Goal: Book appointment/travel/reservation

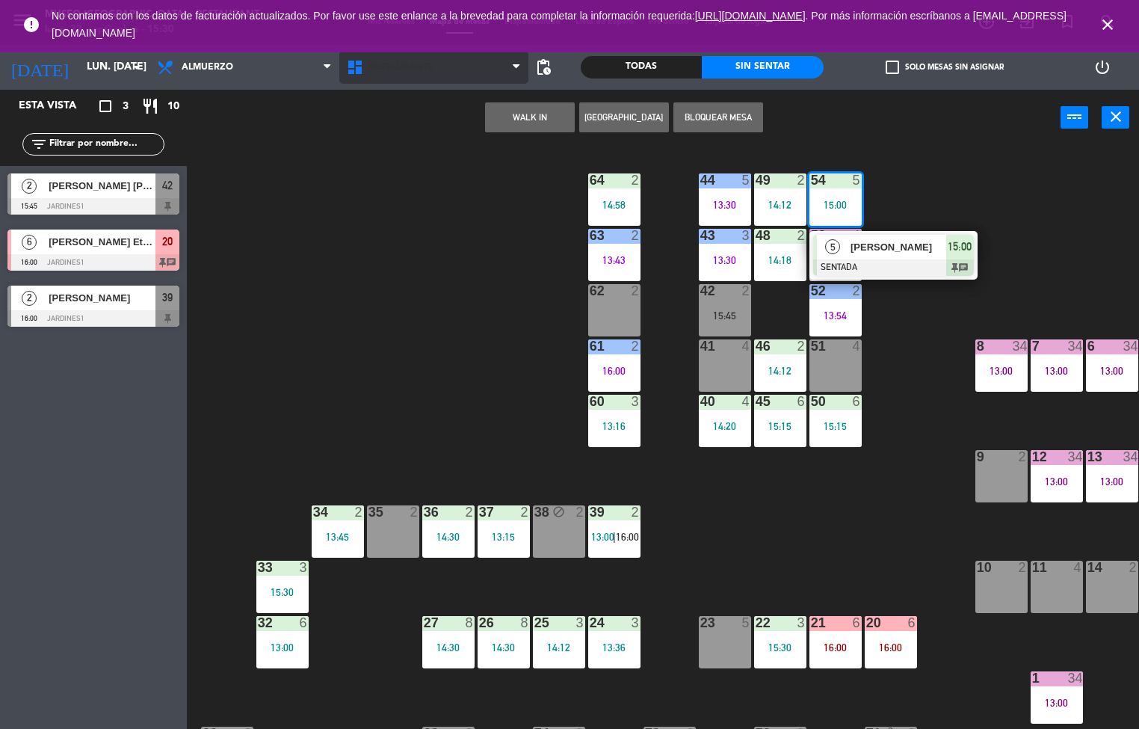
click at [438, 74] on span "Restaurante" at bounding box center [434, 67] width 190 height 33
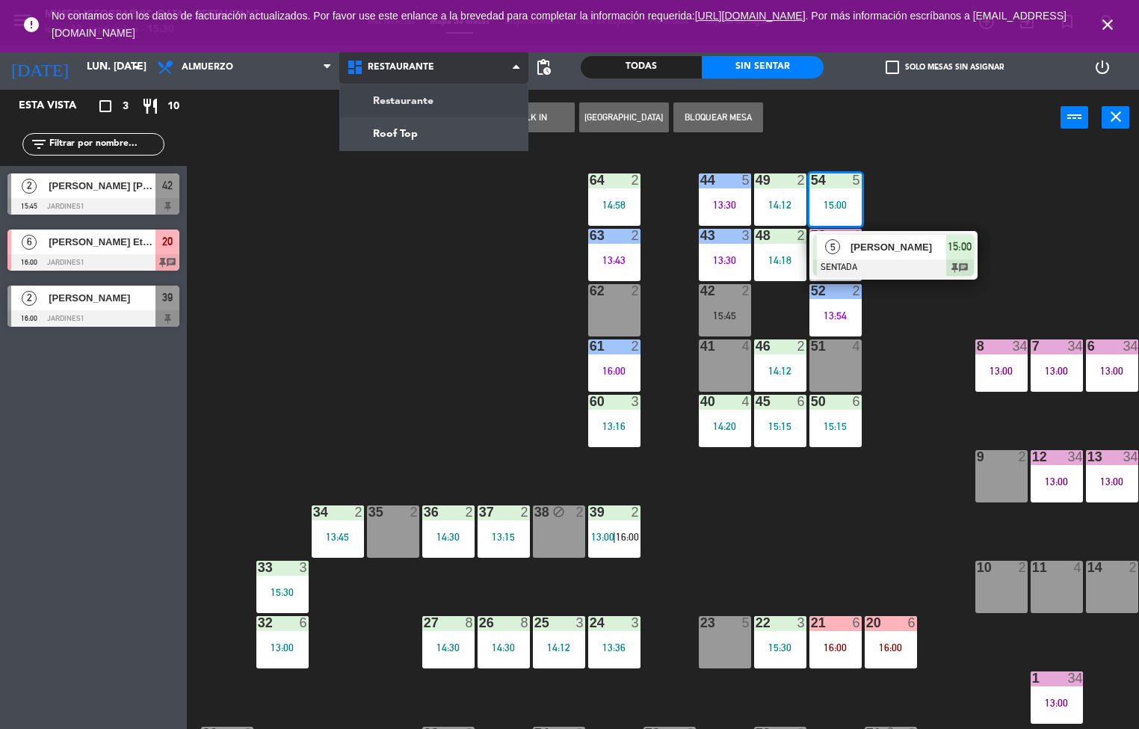
click at [460, 138] on ng-component "menu [GEOGRAPHIC_DATA] - Restaurant lunes 22. septiembre - 15:30 Mis reservas M…" at bounding box center [569, 364] width 1139 height 729
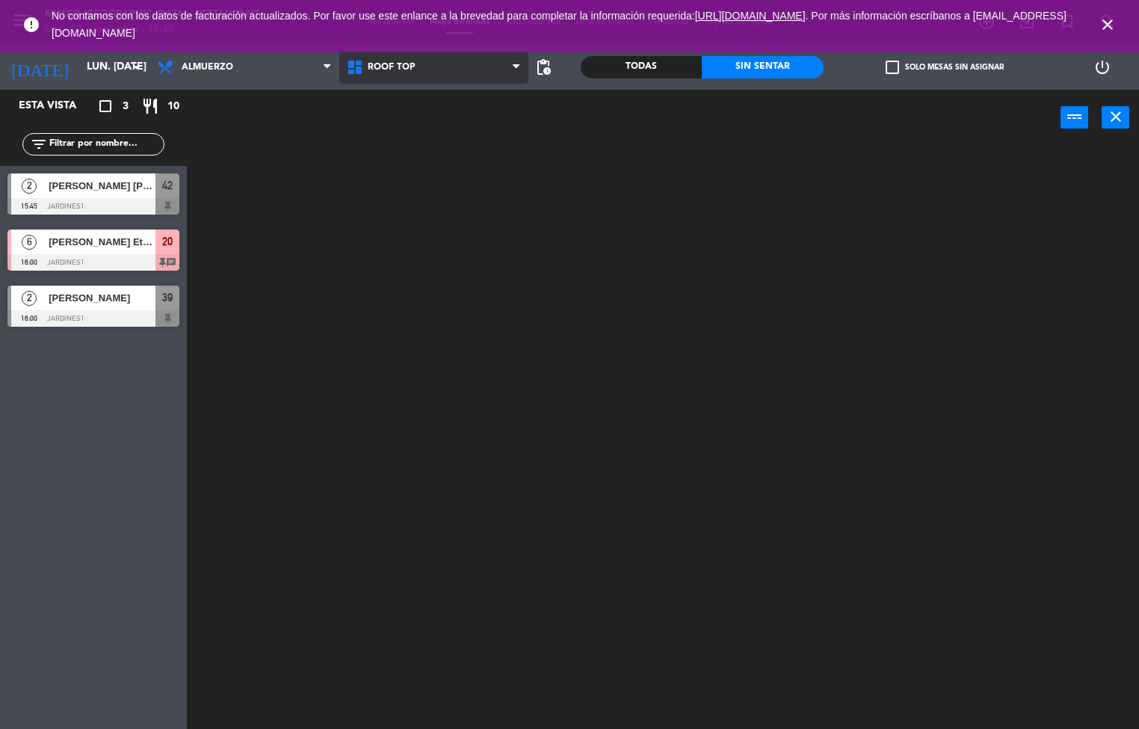
click at [467, 76] on span "Roof Top" at bounding box center [434, 67] width 190 height 33
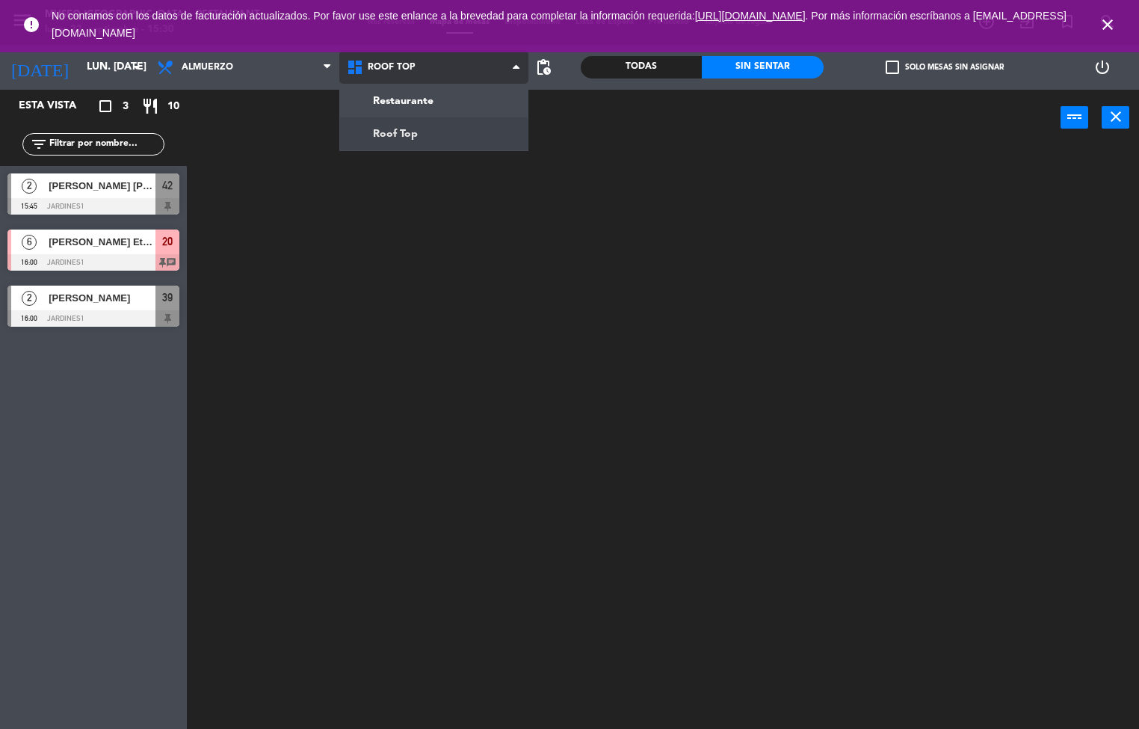
click at [458, 111] on ng-component "menu [GEOGRAPHIC_DATA] - Restaurant lunes 22. septiembre - 15:30 Mis reservas M…" at bounding box center [569, 364] width 1139 height 729
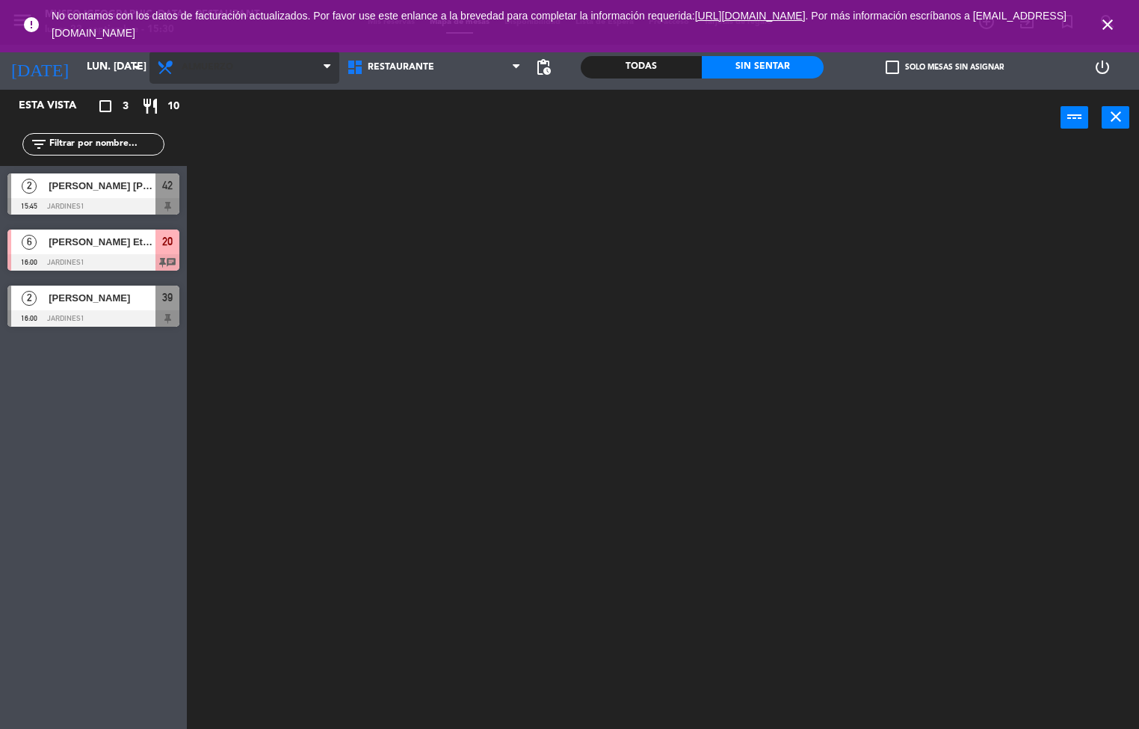
click at [263, 72] on span "Almuerzo" at bounding box center [244, 67] width 190 height 33
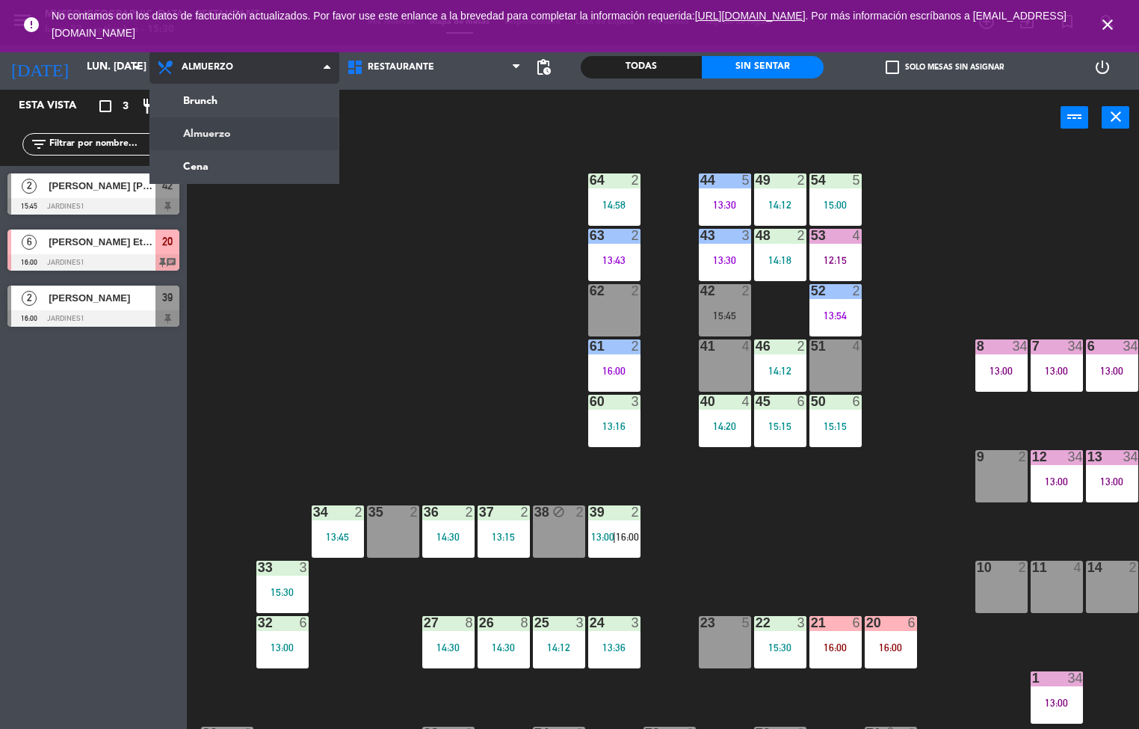
click at [303, 161] on ng-component "menu [GEOGRAPHIC_DATA] - Restaurant lunes 22. septiembre - 15:30 Mis reservas M…" at bounding box center [569, 364] width 1139 height 729
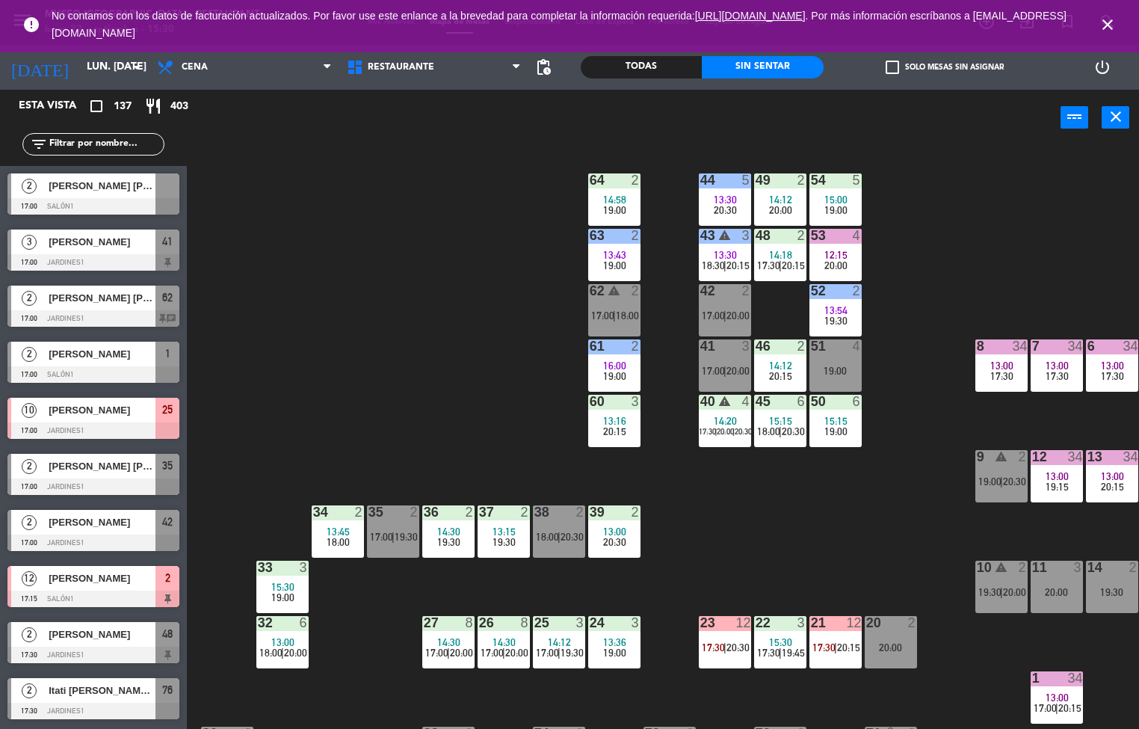
click at [453, 308] on div "44 5 13:30 20:30 49 2 14:12 20:00 54 5 15:00 19:00 64 2 14:58 19:00 48 2 14:18 …" at bounding box center [668, 437] width 941 height 583
click at [722, 141] on div "power_input close" at bounding box center [624, 118] width 874 height 57
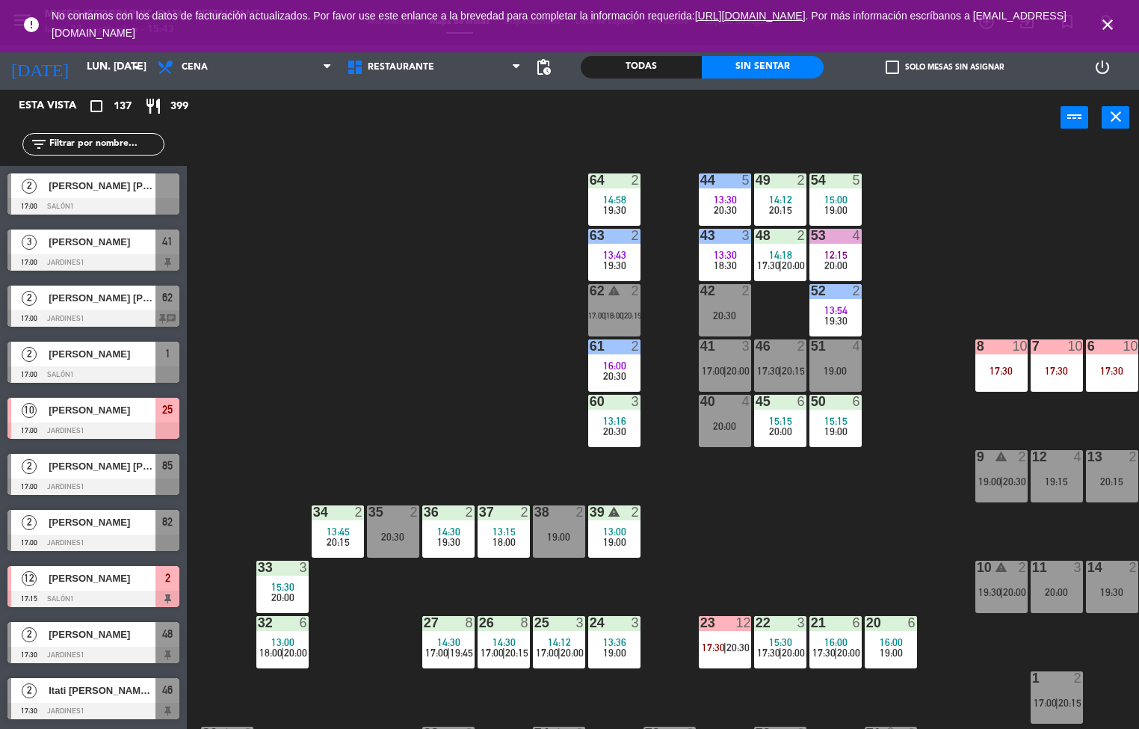
click at [841, 522] on div "44 5 13:30 20:30 49 2 14:12 20:15 54 5 15:00 19:00 64 2 14:58 19:30 48 2 14:18 …" at bounding box center [668, 437] width 941 height 583
click at [79, 66] on input "lun. [DATE]" at bounding box center [150, 67] width 142 height 27
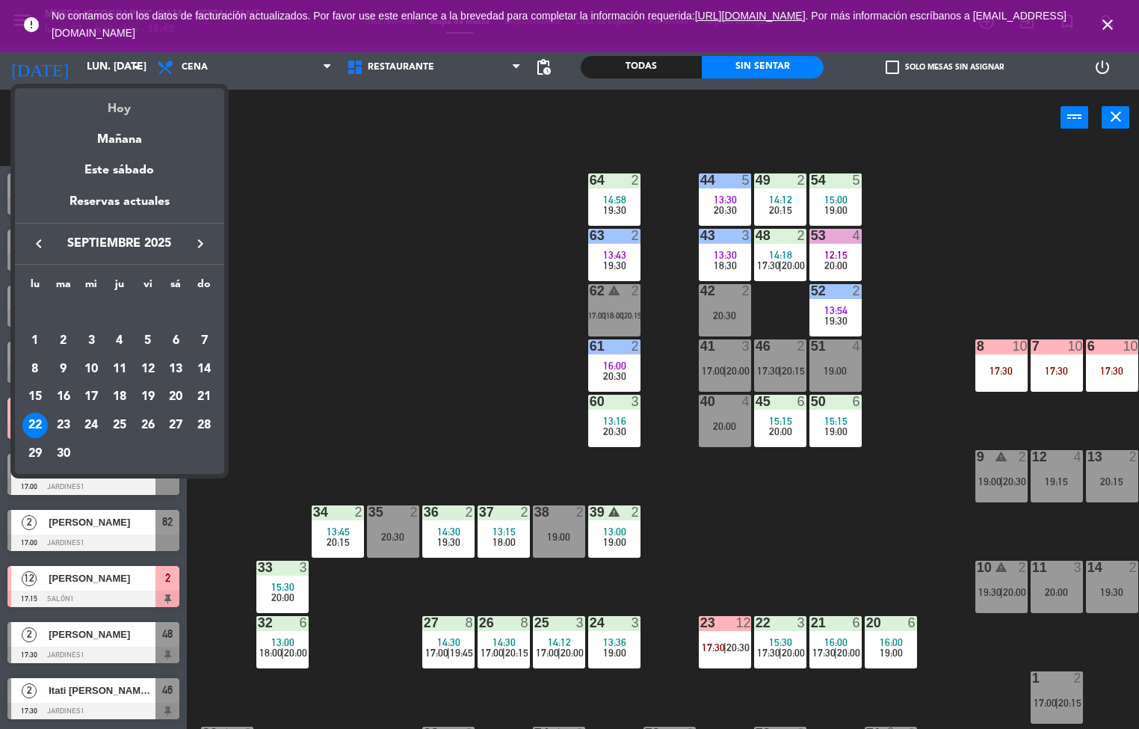
click at [122, 108] on div "Hoy" at bounding box center [119, 103] width 209 height 31
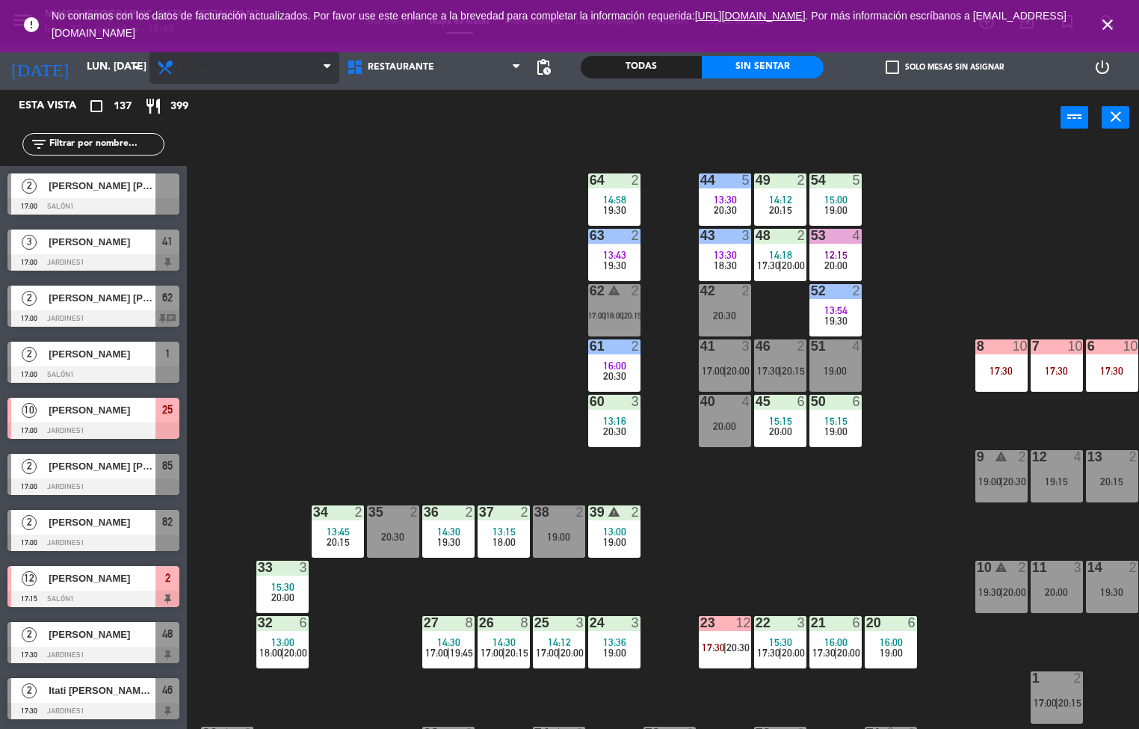
click at [236, 81] on span "Cena" at bounding box center [244, 67] width 190 height 33
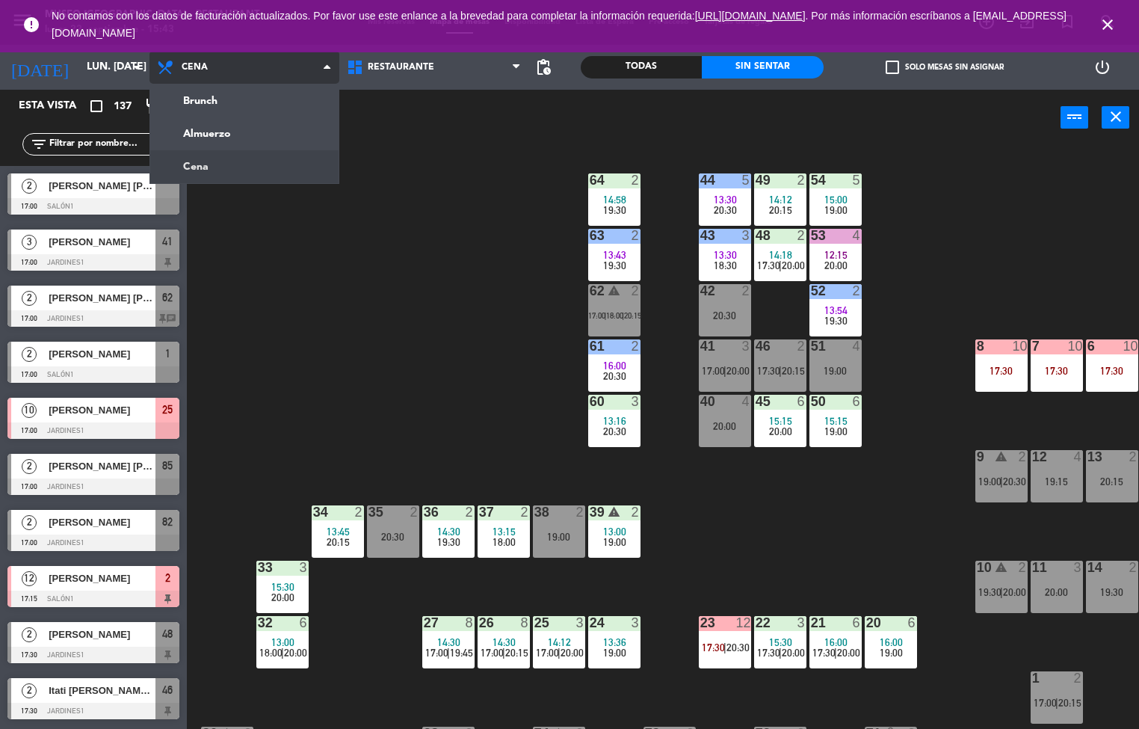
click at [200, 133] on ng-component "menu [GEOGRAPHIC_DATA] - Restaurant lunes 22. septiembre - 15:43 Mis reservas M…" at bounding box center [569, 364] width 1139 height 729
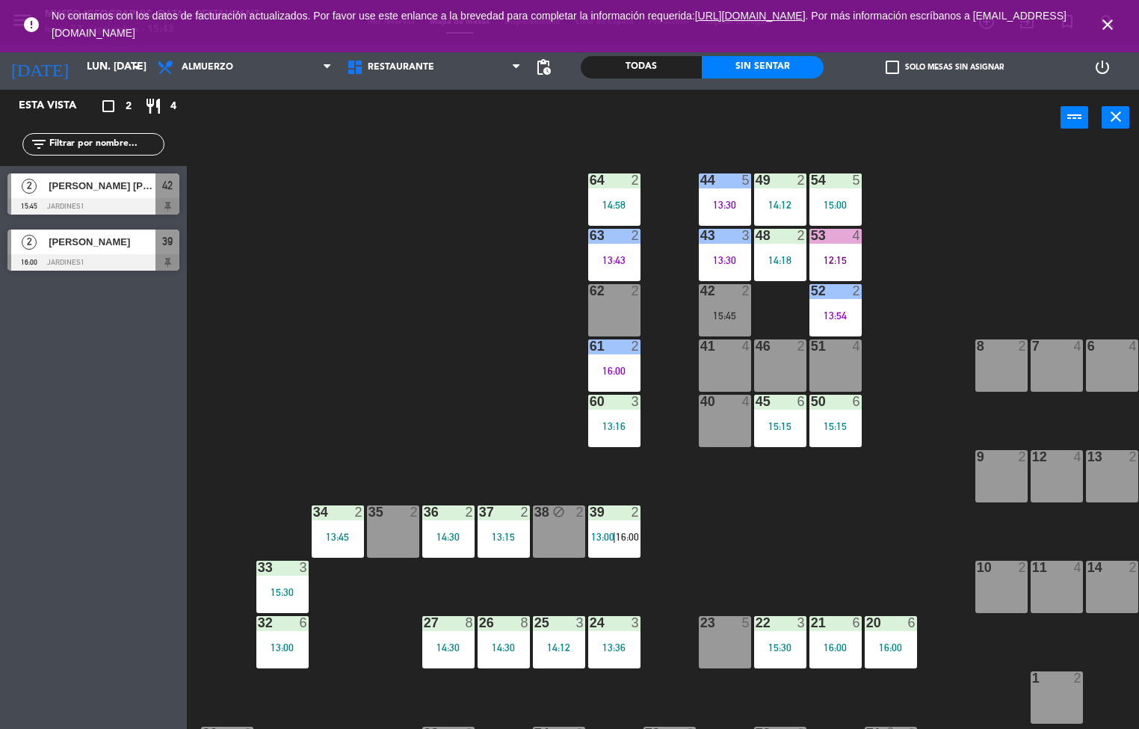
click at [622, 173] on div at bounding box center [614, 179] width 25 height 13
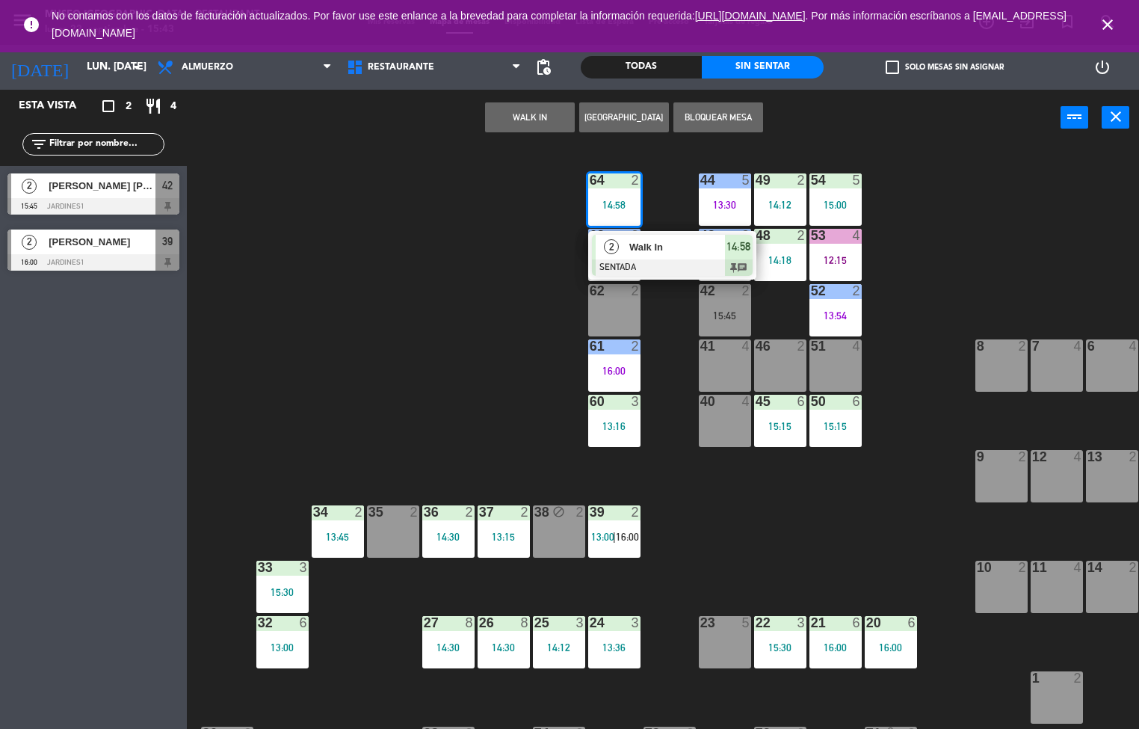
click at [653, 72] on div "Todas" at bounding box center [641, 67] width 121 height 22
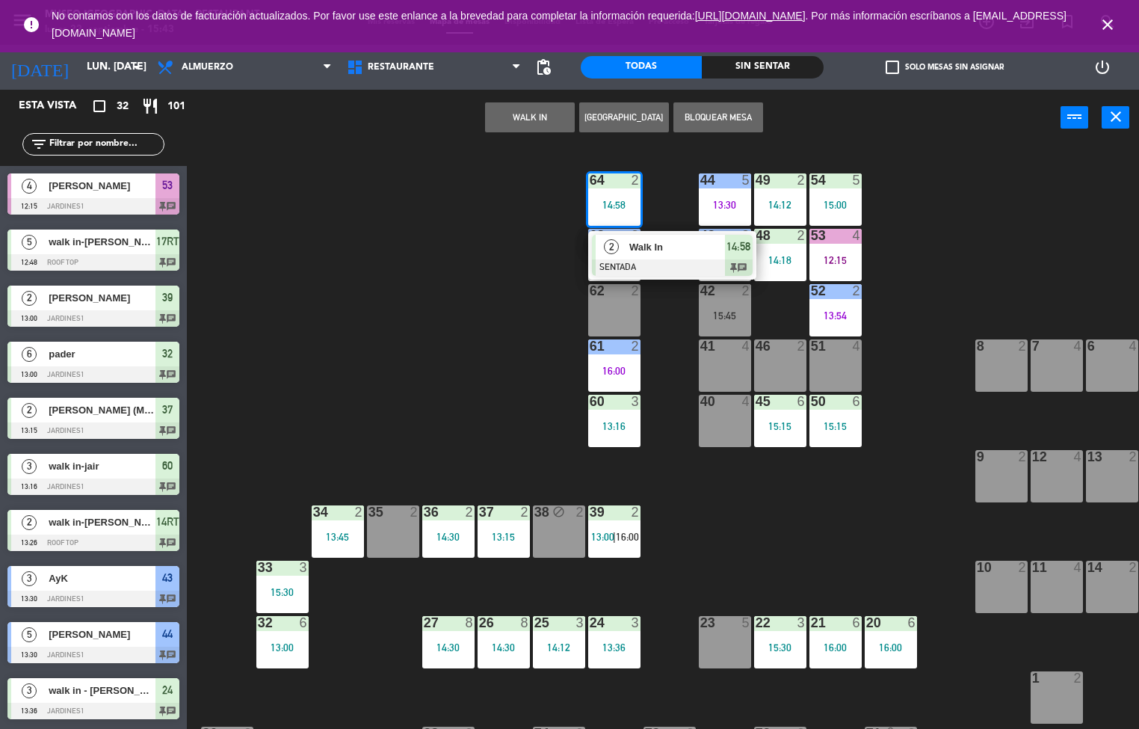
click at [624, 265] on div at bounding box center [672, 267] width 161 height 16
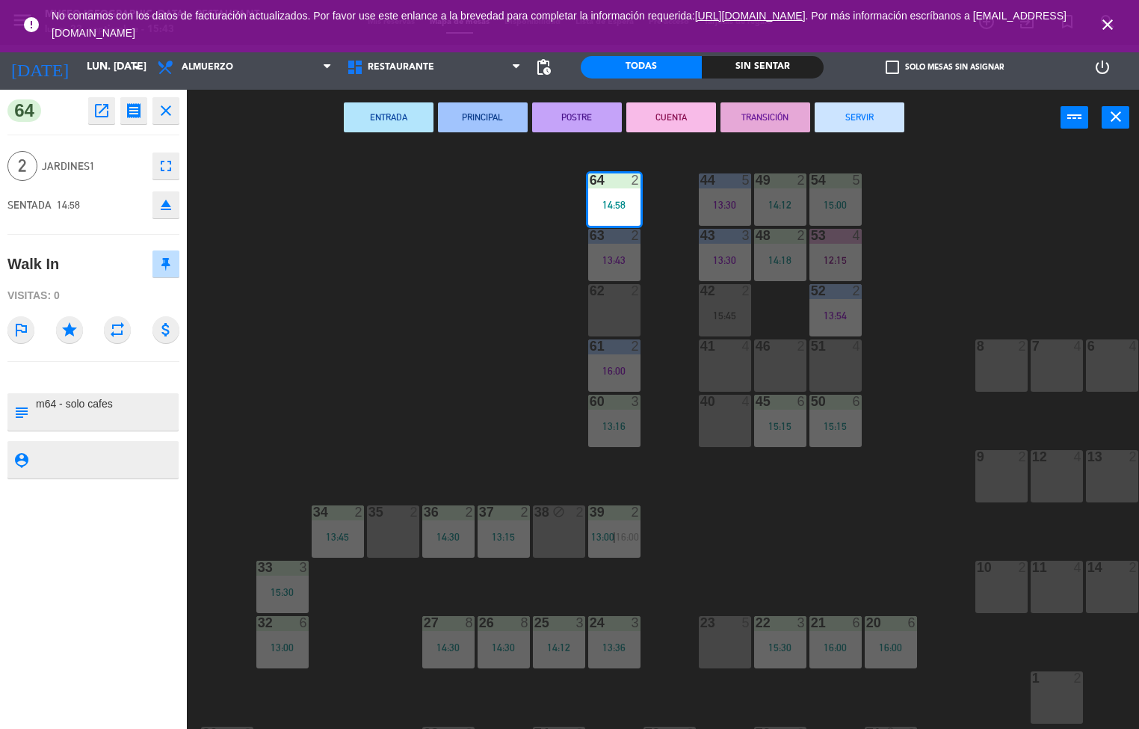
click at [895, 128] on button "SERVIR" at bounding box center [860, 117] width 90 height 30
click at [1004, 211] on div "44 5 13:30 49 2 14:12 54 5 15:00 64 2 14:58 48 2 14:18 53 4 12:15 63 2 13:43 43…" at bounding box center [668, 437] width 941 height 583
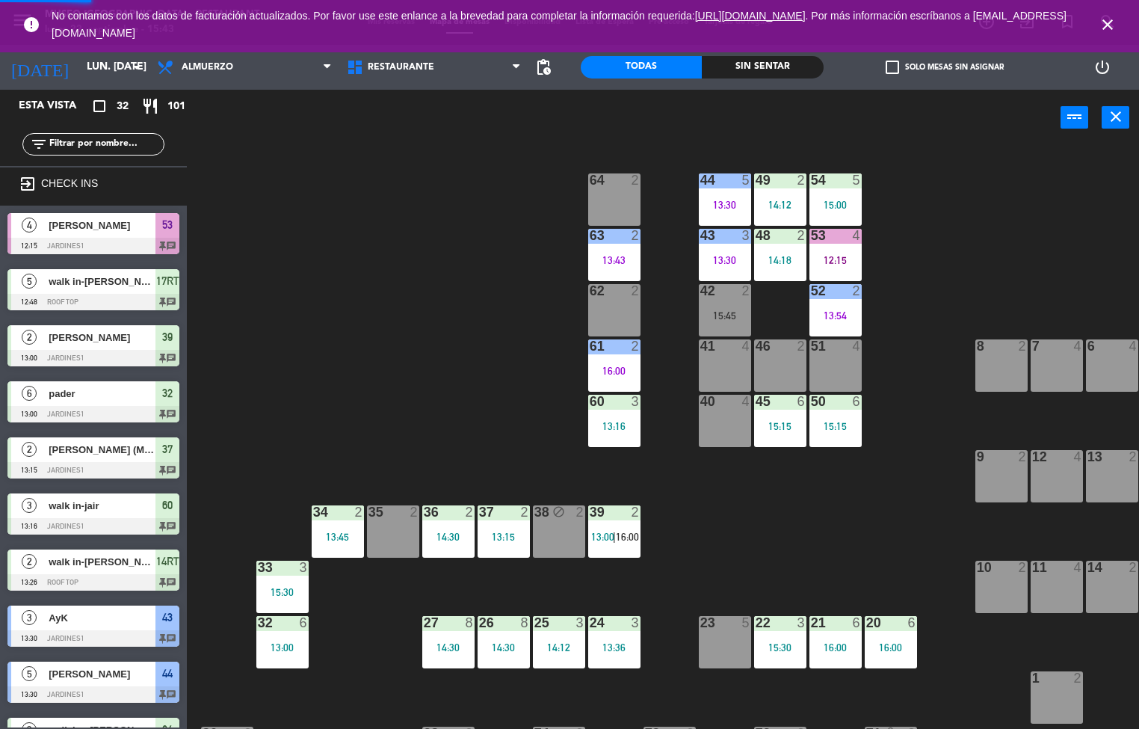
click at [624, 233] on div at bounding box center [614, 235] width 25 height 13
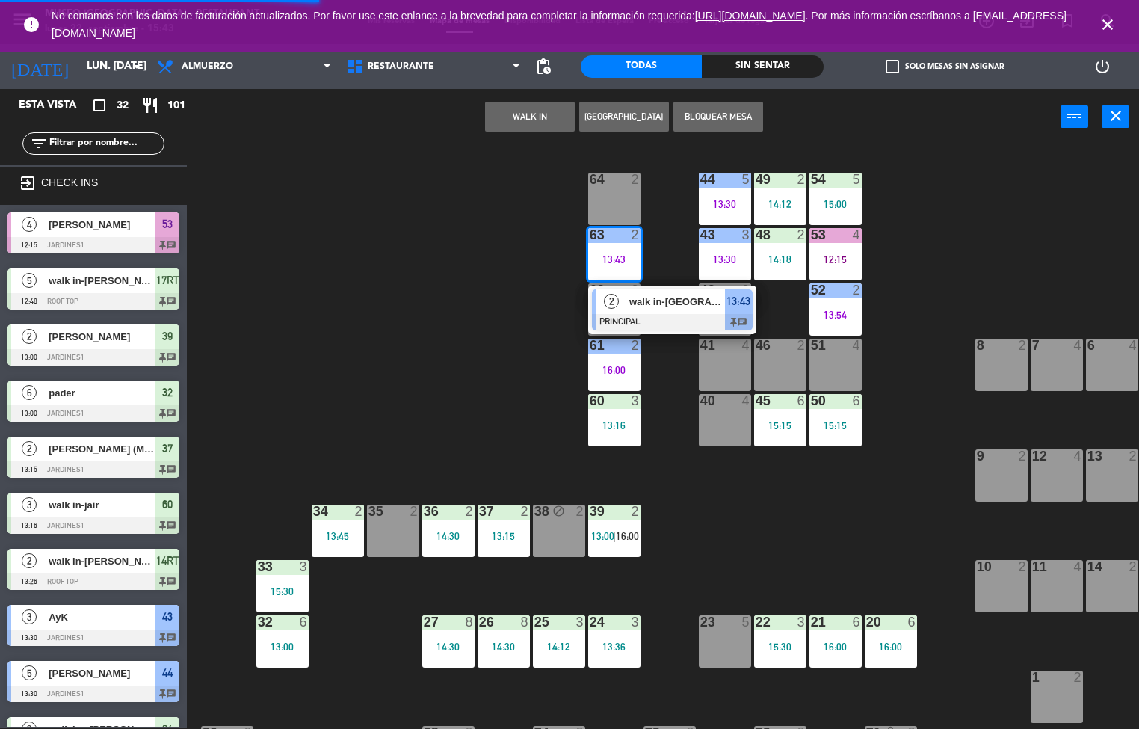
scroll to position [87, 0]
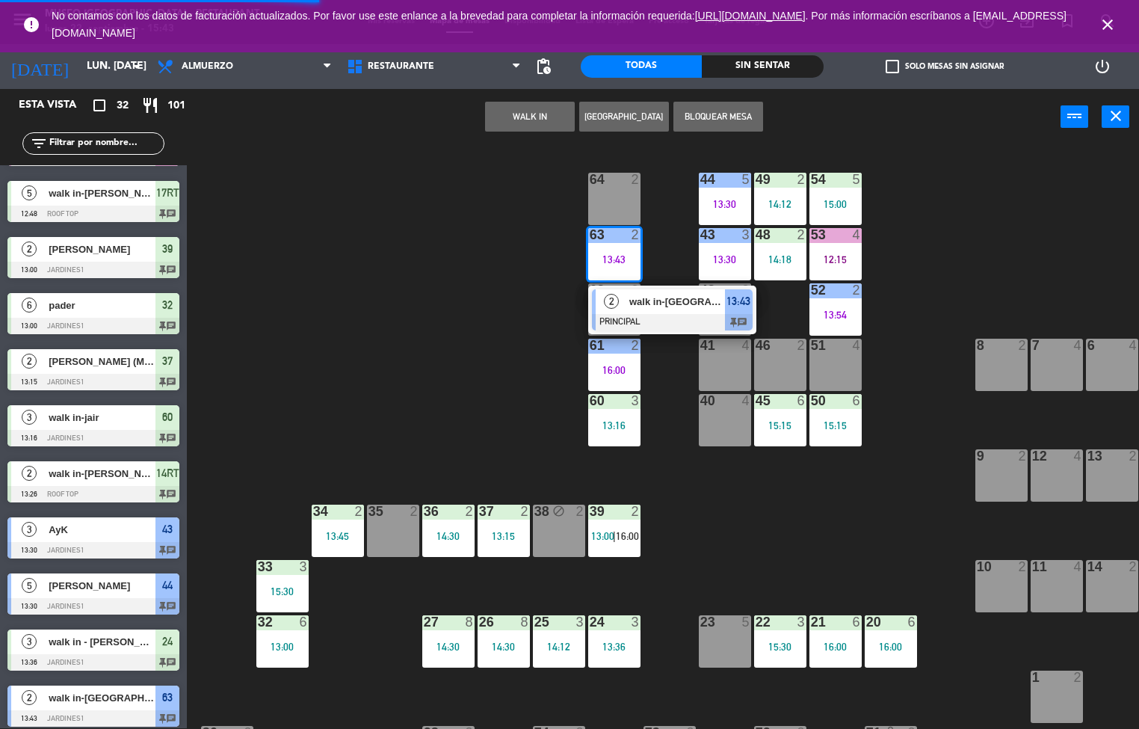
click at [670, 301] on span "walk in-[GEOGRAPHIC_DATA][PERSON_NAME]" at bounding box center [677, 302] width 96 height 16
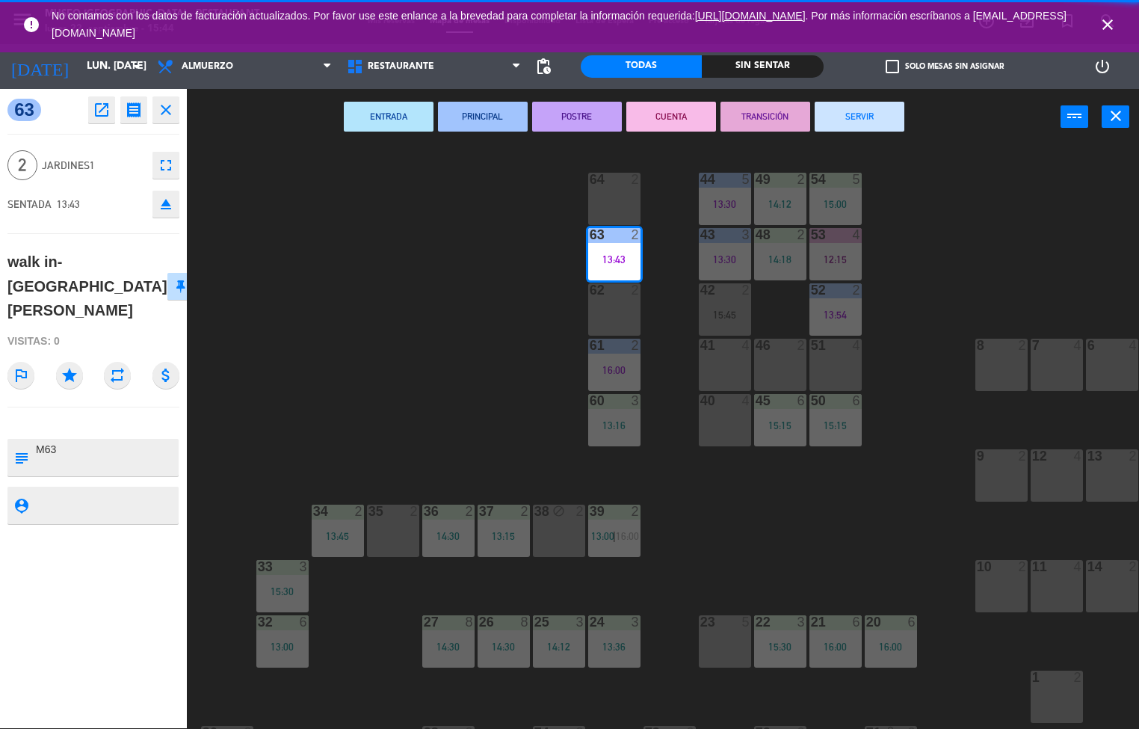
click at [888, 110] on button "SERVIR" at bounding box center [860, 117] width 90 height 30
click at [1025, 196] on div "44 5 13:30 49 2 14:12 54 5 15:00 64 2 48 2 14:18 53 4 12:15 63 2 13:43 43 3 13:…" at bounding box center [668, 437] width 941 height 583
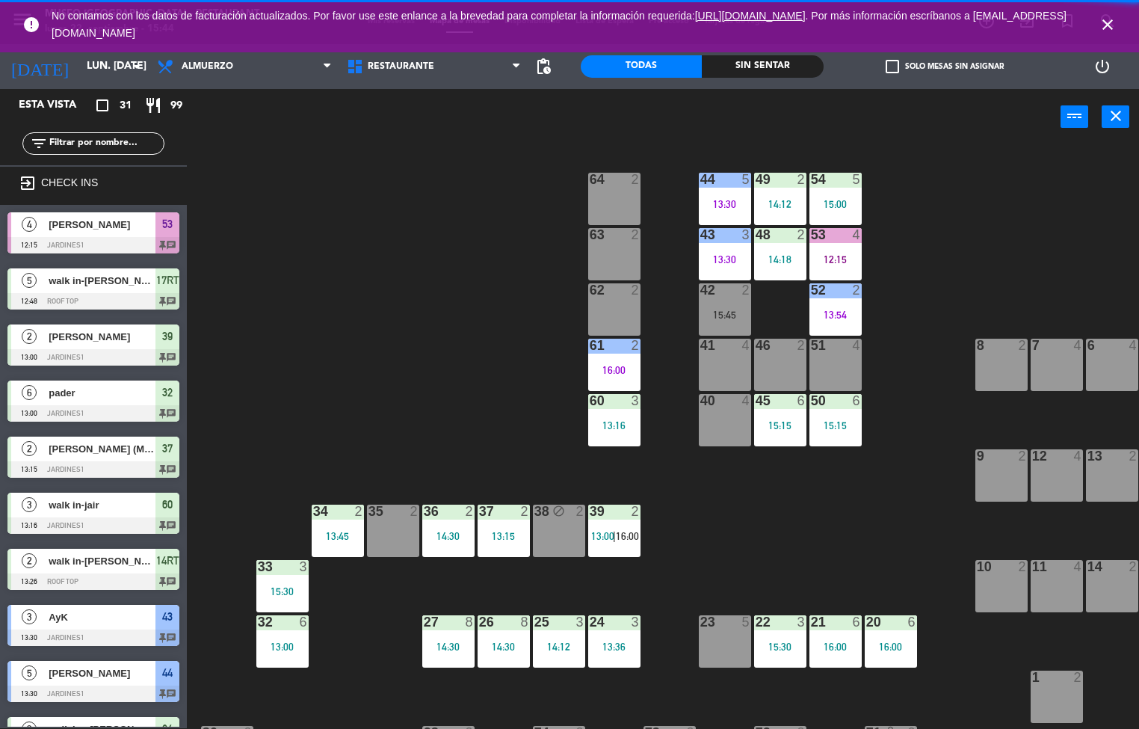
scroll to position [1, 0]
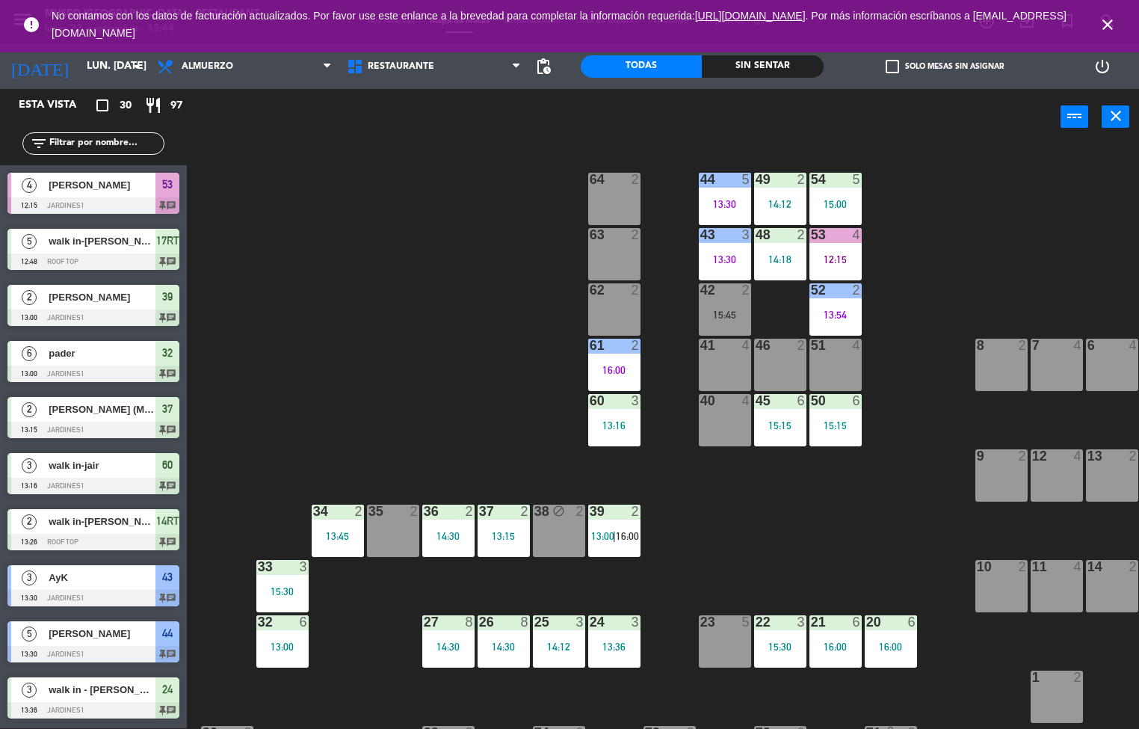
click at [1110, 23] on icon "close" at bounding box center [1108, 25] width 18 height 18
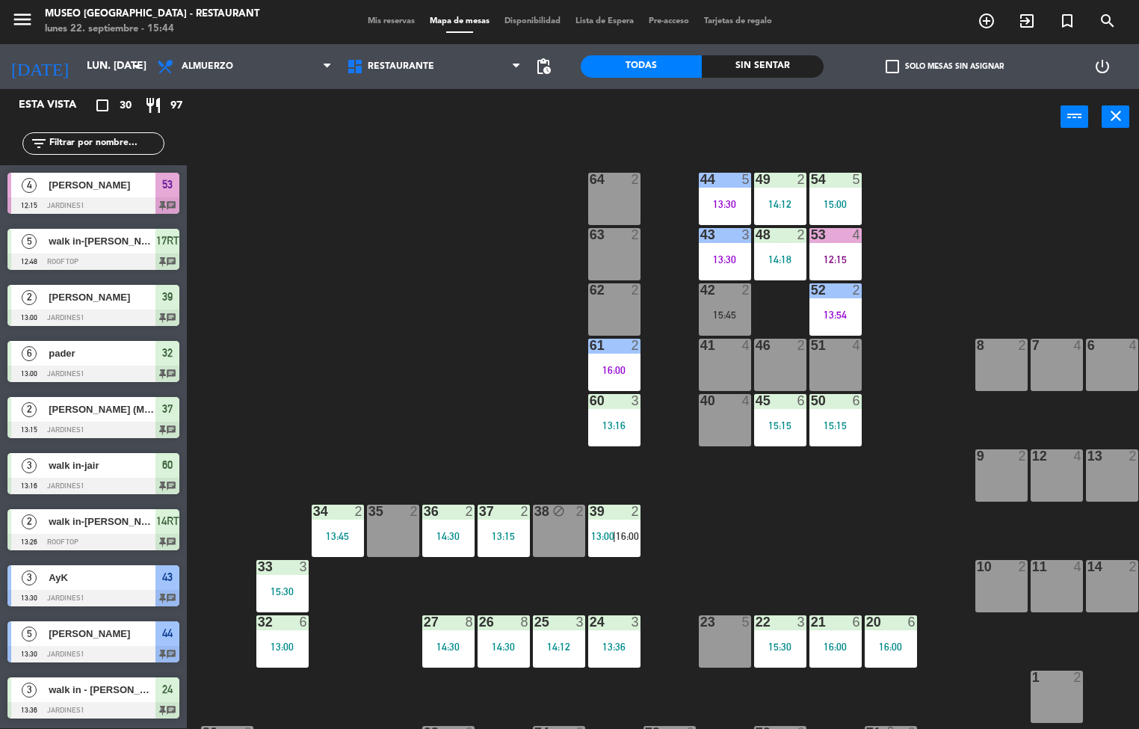
click at [834, 258] on div "12:15" at bounding box center [835, 259] width 52 height 10
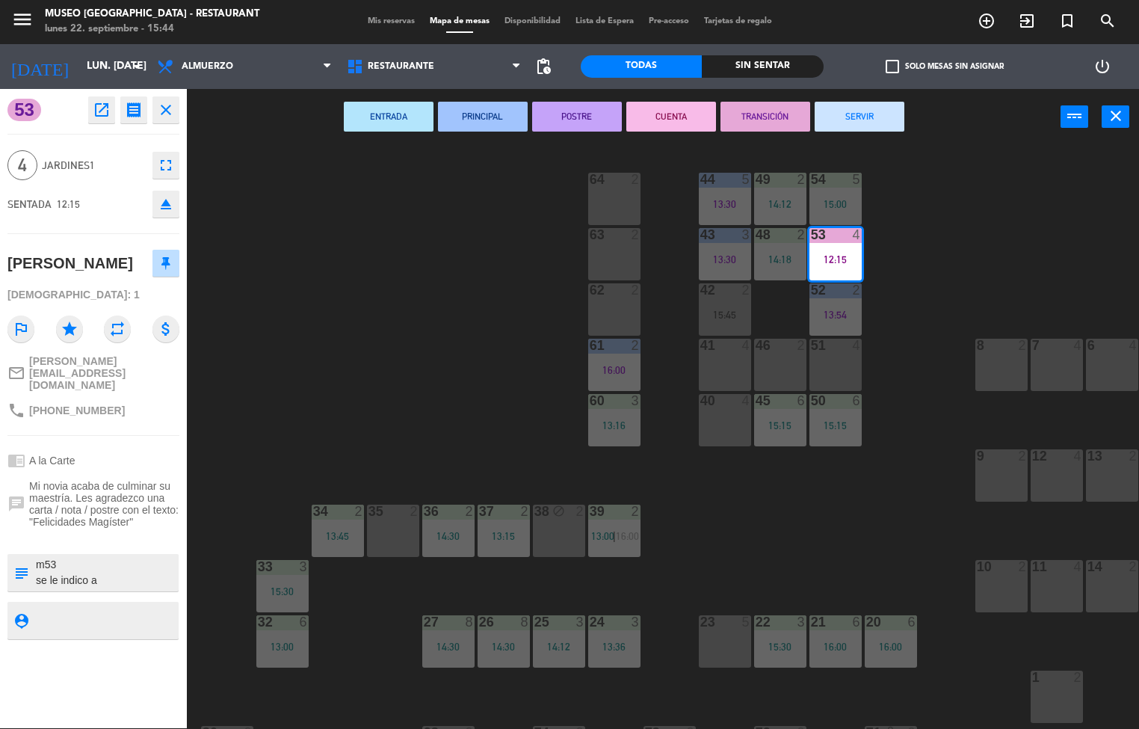
click at [879, 111] on button "SERVIR" at bounding box center [860, 117] width 90 height 30
click at [957, 220] on div "44 5 13:30 49 2 14:12 54 5 15:00 64 2 48 2 14:18 53 4 12:15 63 2 43 3 13:30 62 …" at bounding box center [668, 437] width 941 height 583
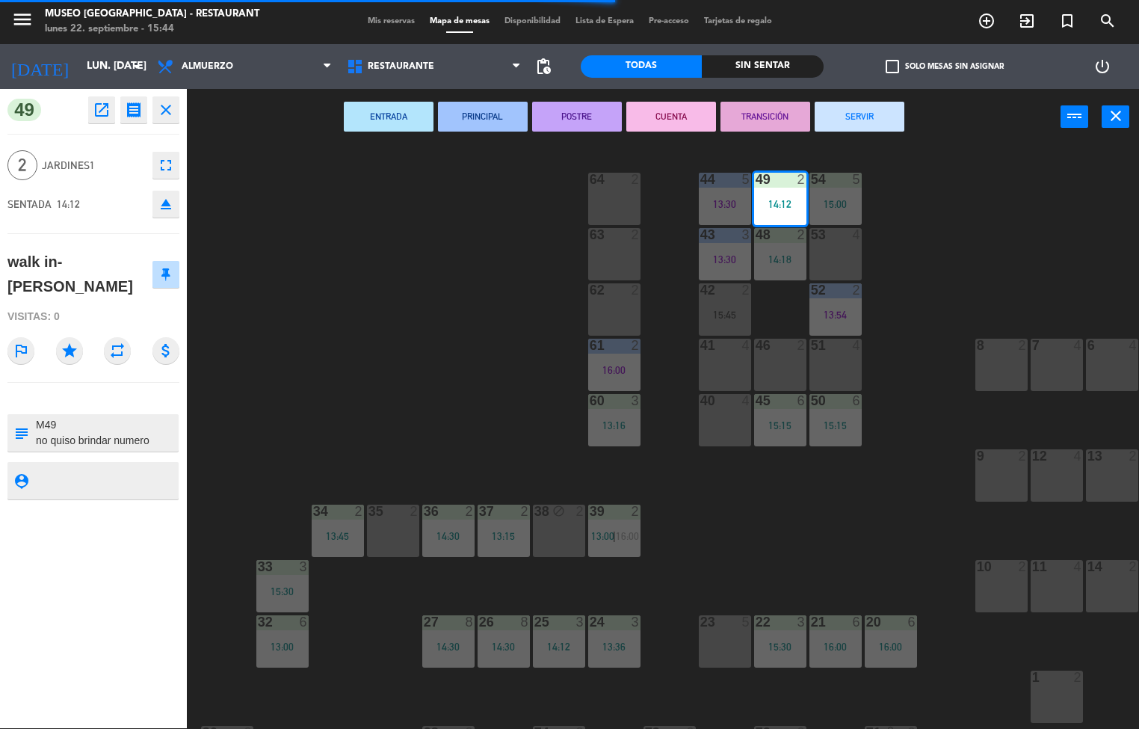
click at [886, 122] on button "SERVIR" at bounding box center [860, 117] width 90 height 30
click at [984, 206] on div "44 5 13:30 49 2 14:12 54 5 15:00 64 2 48 2 14:18 53 4 63 2 43 3 13:30 62 2 42 2…" at bounding box center [668, 437] width 941 height 583
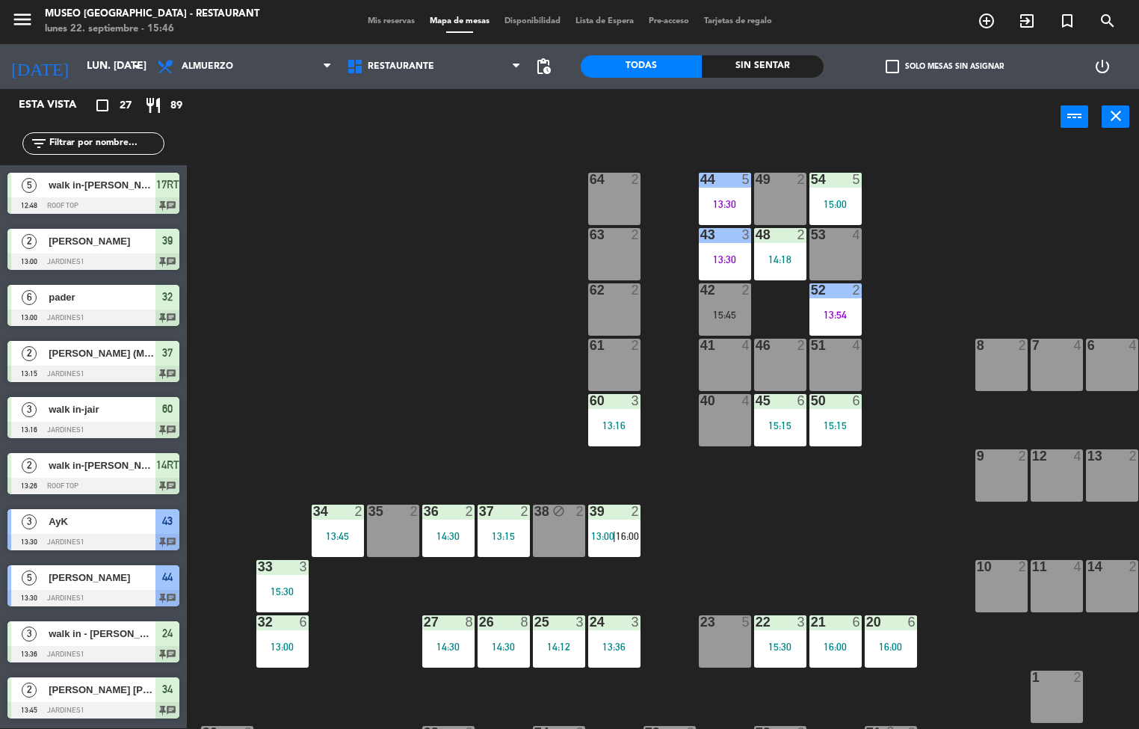
scroll to position [0, 121]
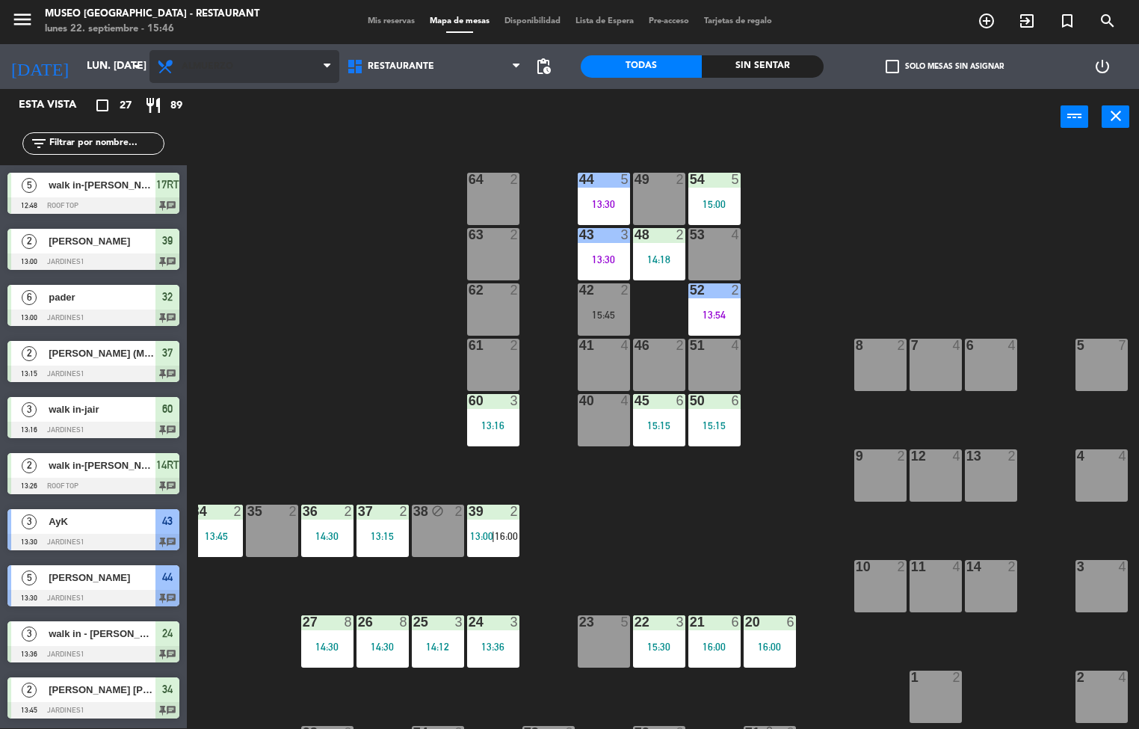
click at [285, 77] on span "Almuerzo" at bounding box center [244, 66] width 190 height 33
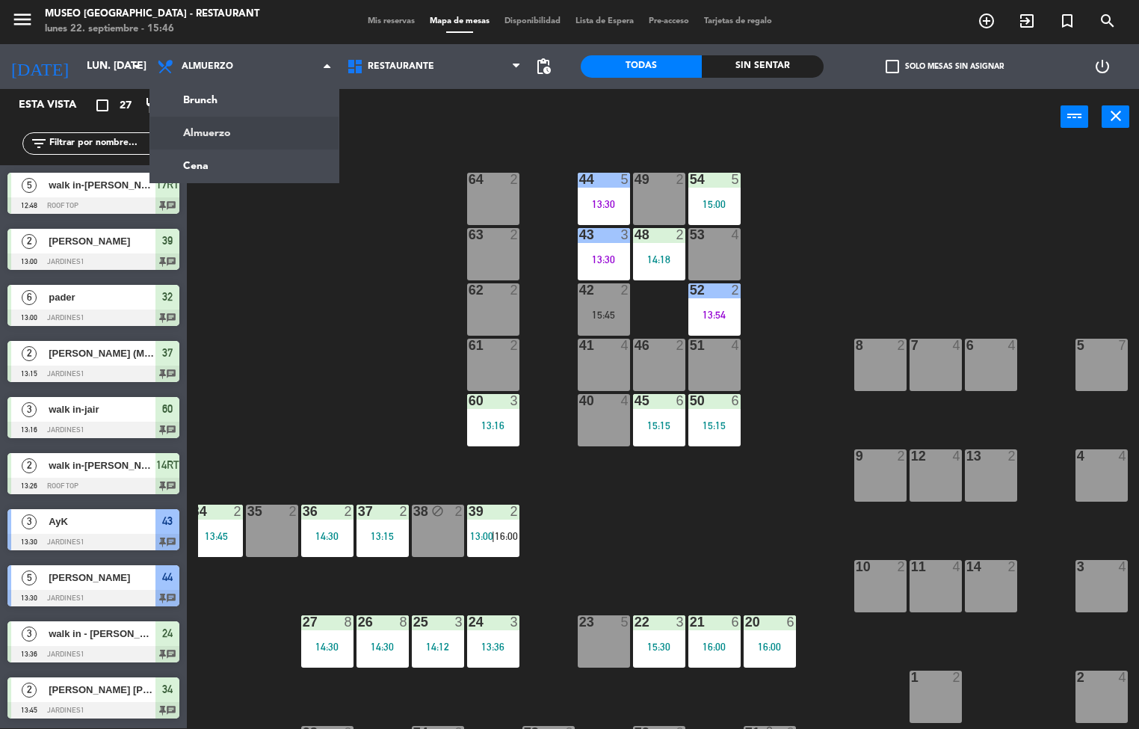
click at [364, 247] on div "44 5 13:30 49 2 54 5 15:00 64 2 48 2 14:18 53 4 63 2 43 3 13:30 62 2 42 2 15:45…" at bounding box center [668, 437] width 941 height 583
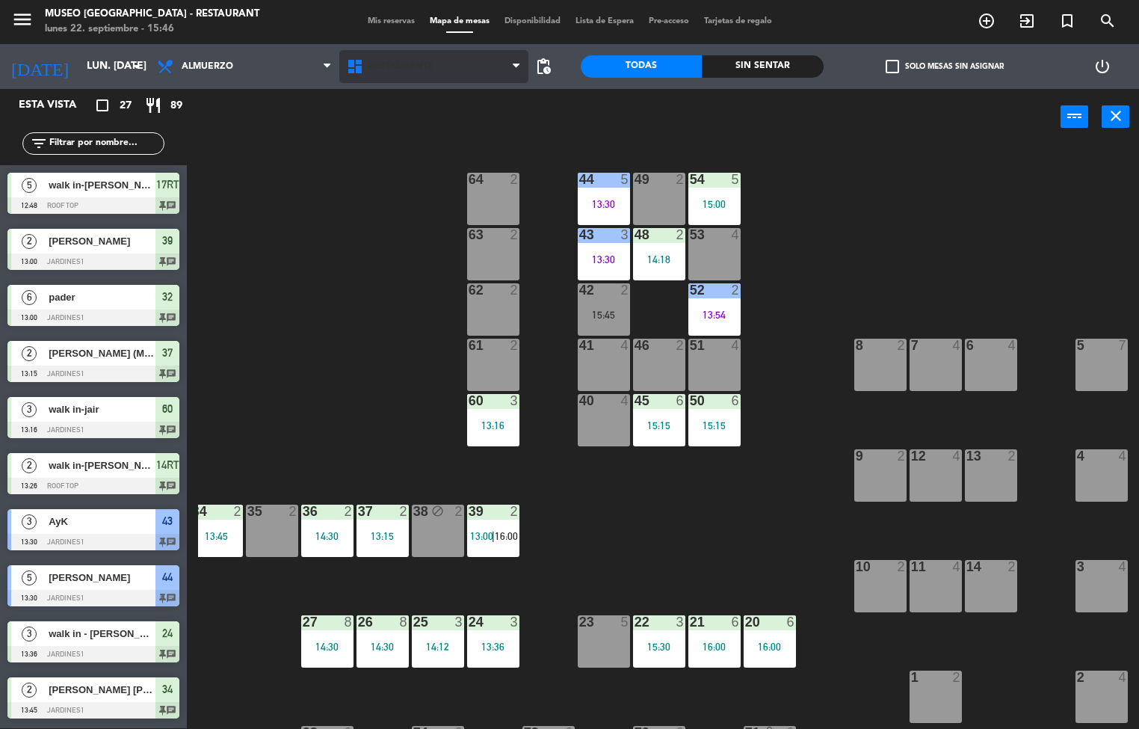
click at [400, 64] on span "Restaurante" at bounding box center [401, 66] width 67 height 10
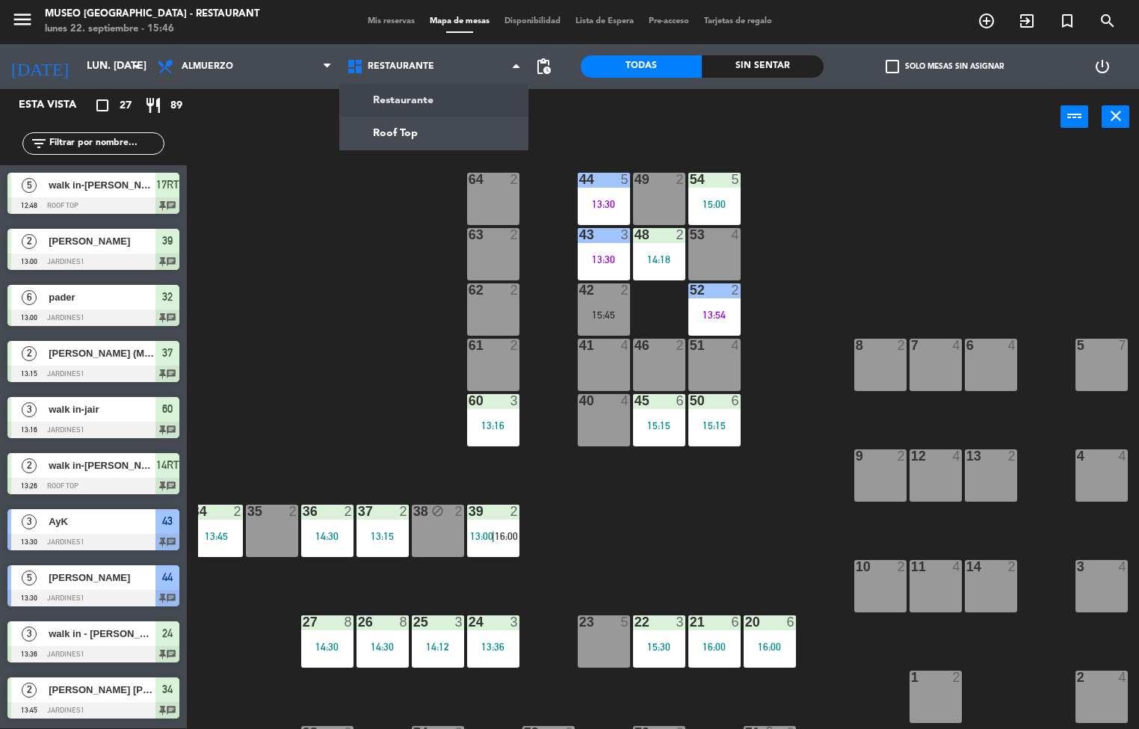
click at [356, 238] on div "44 5 13:30 49 2 54 5 15:00 64 2 48 2 14:18 53 4 63 2 43 3 13:30 62 2 42 2 15:45…" at bounding box center [668, 437] width 941 height 583
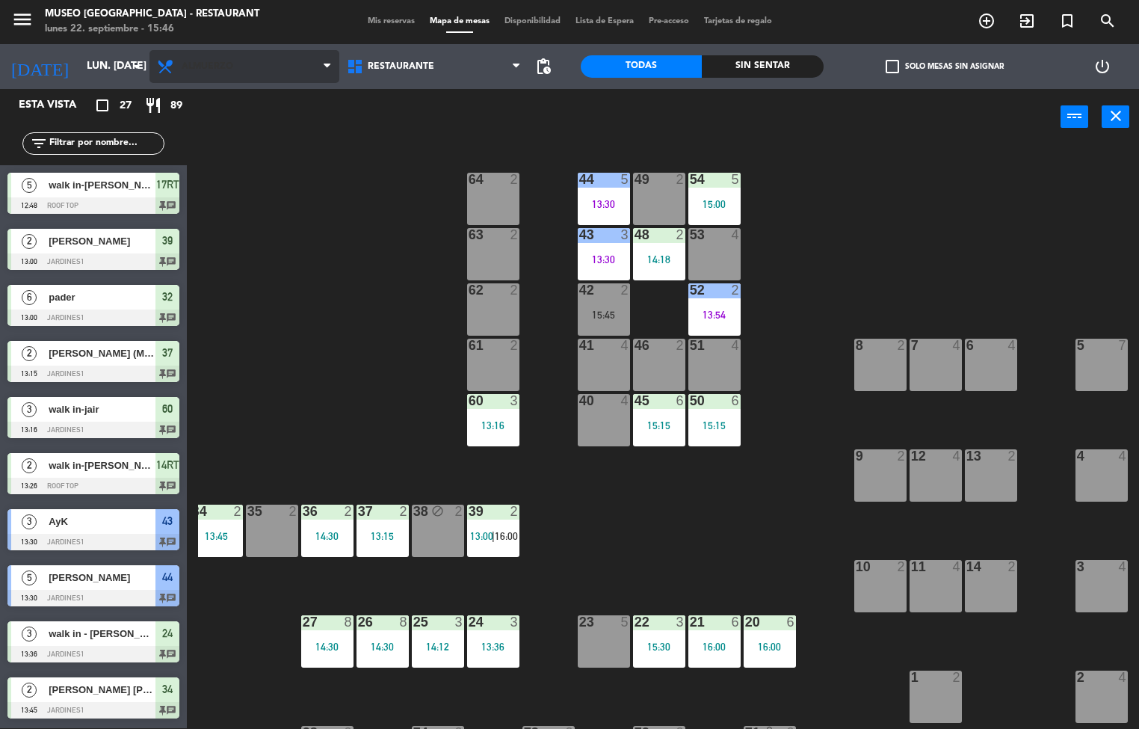
click at [244, 63] on span "Almuerzo" at bounding box center [244, 66] width 190 height 33
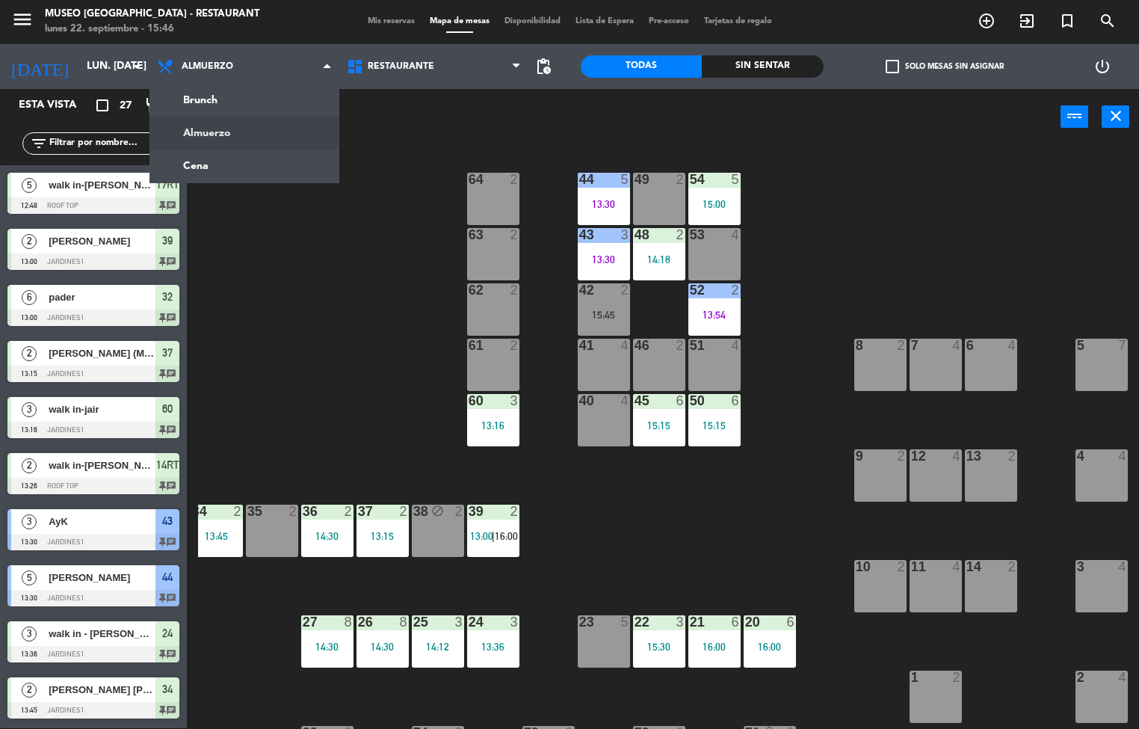
click at [323, 263] on div "44 5 13:30 49 2 54 5 15:00 64 2 48 2 14:18 53 4 63 2 43 3 13:30 62 2 42 2 15:45…" at bounding box center [668, 437] width 941 height 583
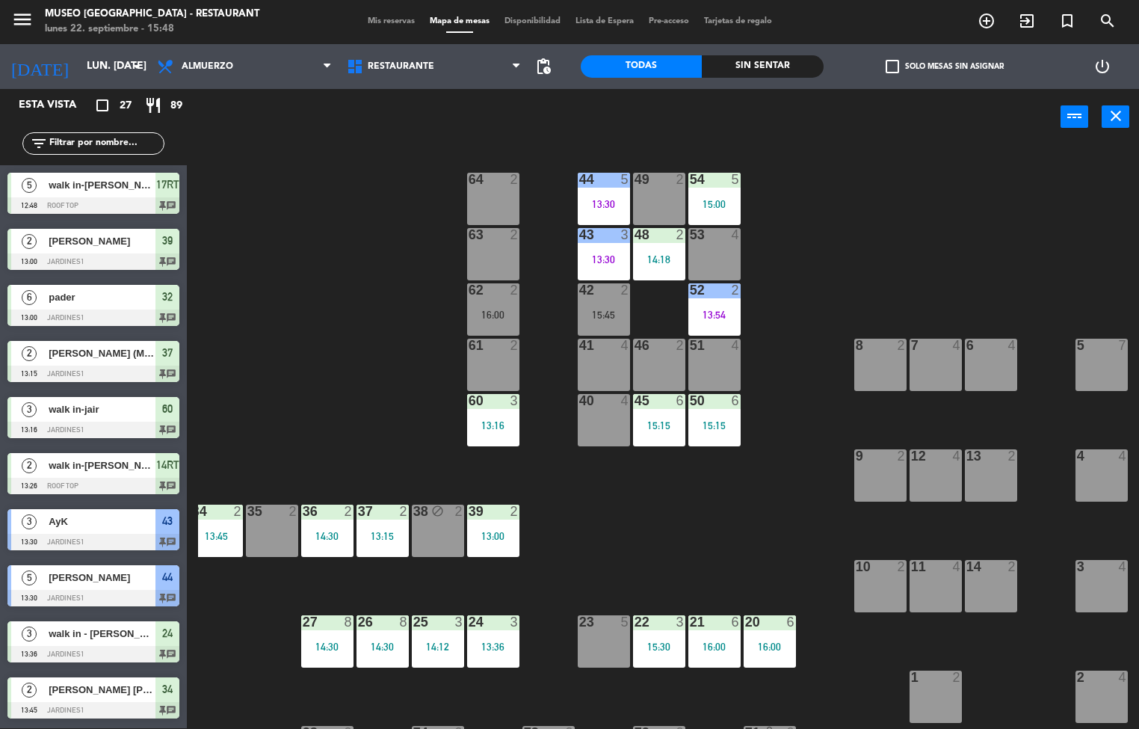
click at [761, 64] on div "Sin sentar" at bounding box center [762, 66] width 121 height 22
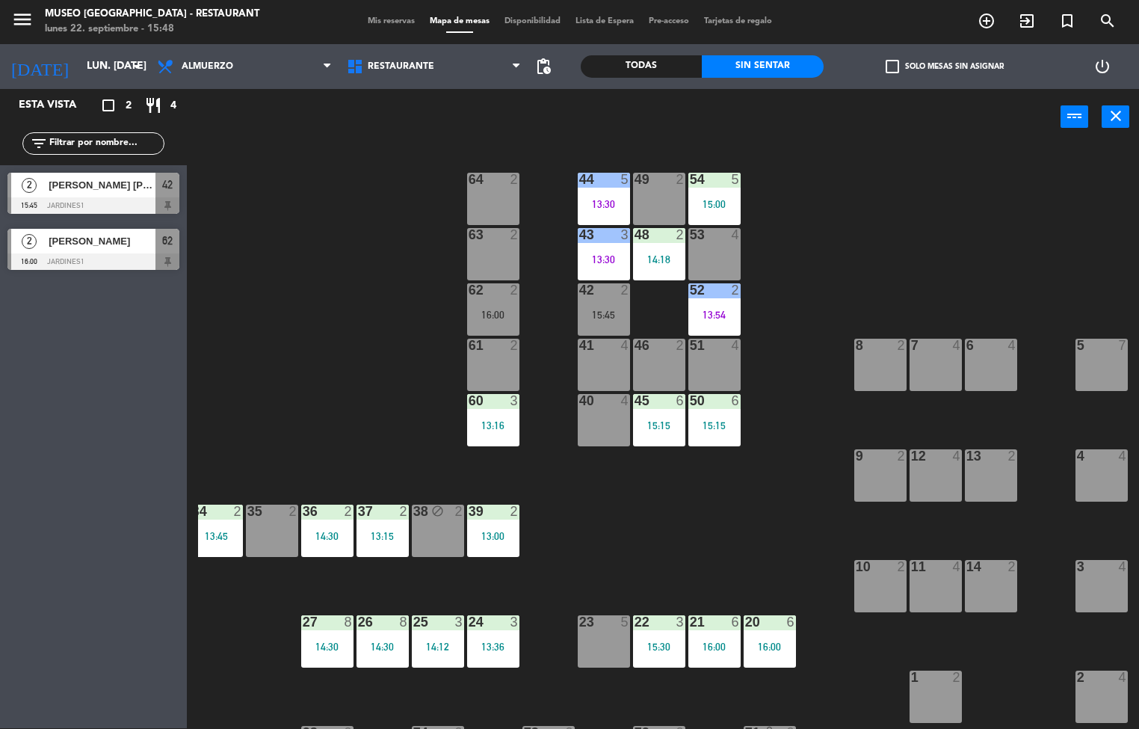
click at [676, 527] on div "44 5 13:30 49 2 54 5 15:00 64 2 48 2 14:18 53 4 63 2 43 3 13:30 62 2 16:00 42 2…" at bounding box center [668, 437] width 941 height 583
click at [664, 536] on div "44 5 13:30 49 2 54 5 15:00 64 2 48 2 14:18 53 4 63 2 43 3 13:30 62 2 16:00 42 2…" at bounding box center [668, 437] width 941 height 583
click at [744, 550] on div "44 5 13:30 49 2 54 5 15:00 64 2 48 2 14:18 53 4 63 2 43 3 13:30 62 2 16:00 42 2…" at bounding box center [668, 437] width 941 height 583
click at [716, 512] on div "44 5 13:30 49 2 54 5 15:00 64 2 48 2 14:18 53 4 63 2 43 3 13:30 62 2 16:00 42 2…" at bounding box center [668, 437] width 941 height 583
click at [711, 498] on div "44 5 13:30 49 2 54 5 15:00 64 2 48 2 14:18 53 4 63 2 43 3 13:30 62 2 16:00 42 2…" at bounding box center [668, 437] width 941 height 583
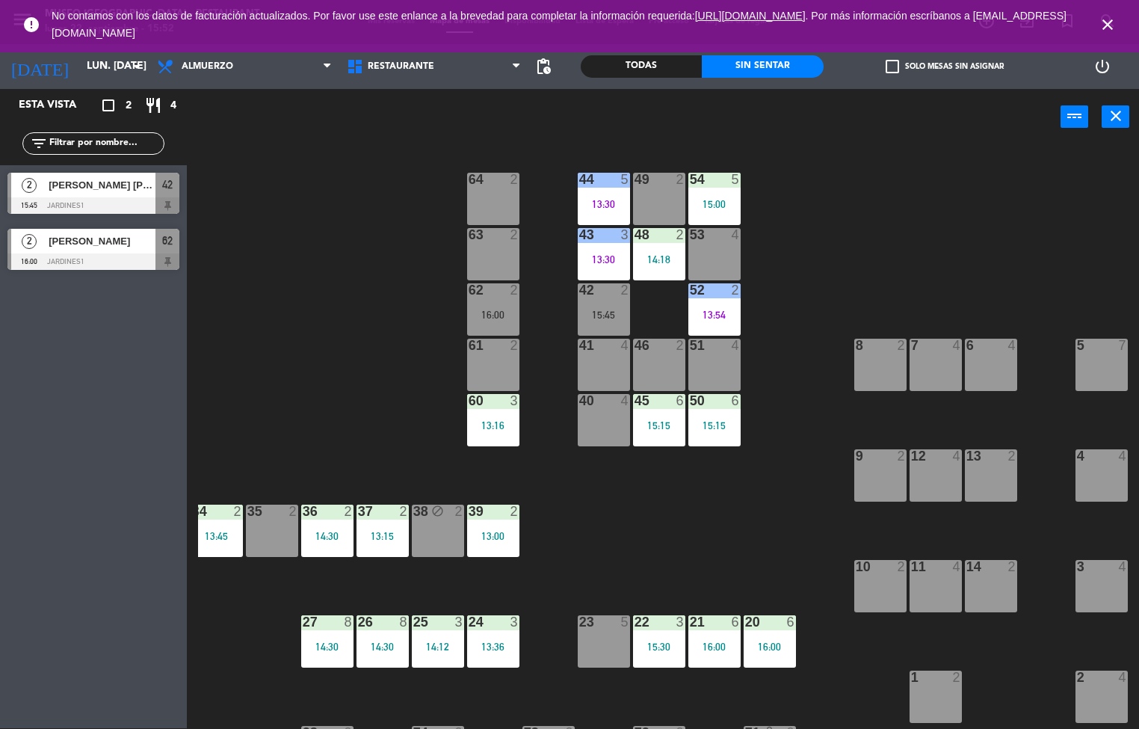
click at [628, 552] on div "44 5 13:30 49 2 54 5 15:00 64 2 48 2 14:18 53 4 63 2 43 3 13:30 62 2 16:00 42 2…" at bounding box center [668, 437] width 941 height 583
click at [652, 561] on div "44 5 13:30 49 2 54 5 15:00 64 2 48 2 14:18 53 4 63 2 43 3 13:30 62 2 16:00 42 2…" at bounding box center [668, 437] width 941 height 583
click at [678, 528] on div "44 5 13:30 49 2 54 5 15:00 64 2 48 2 14:18 53 4 63 2 43 3 13:30 62 2 16:00 42 2…" at bounding box center [668, 437] width 941 height 583
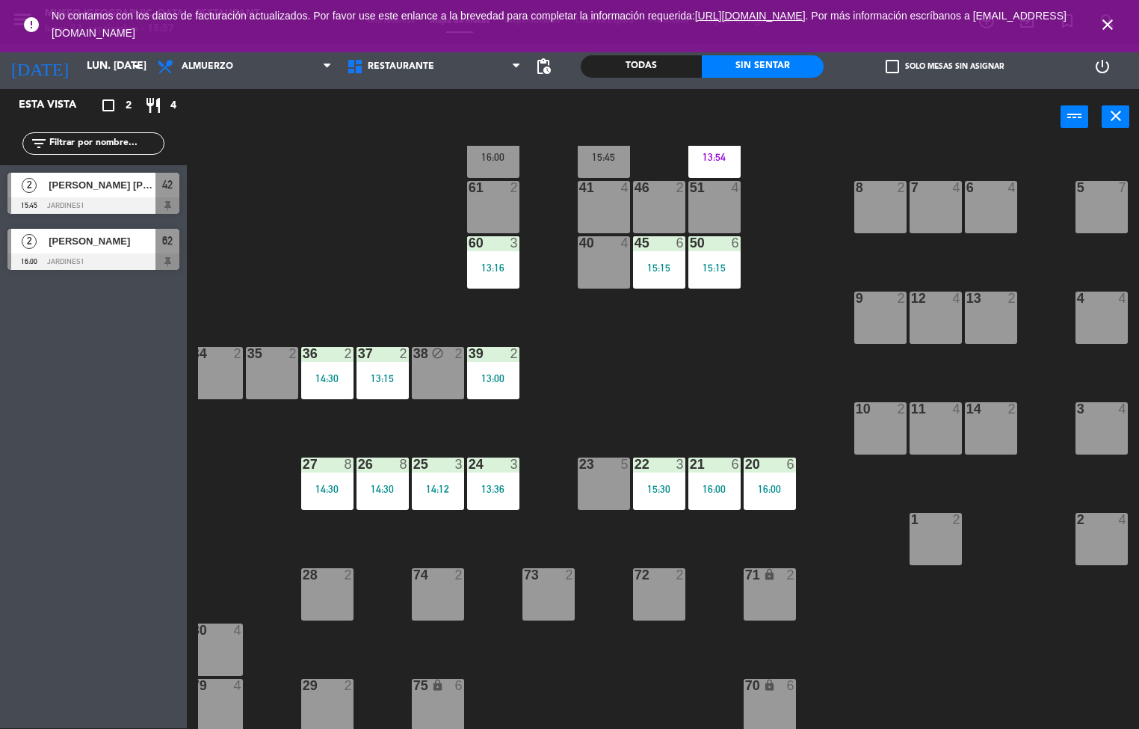
click at [659, 579] on div at bounding box center [658, 574] width 25 height 13
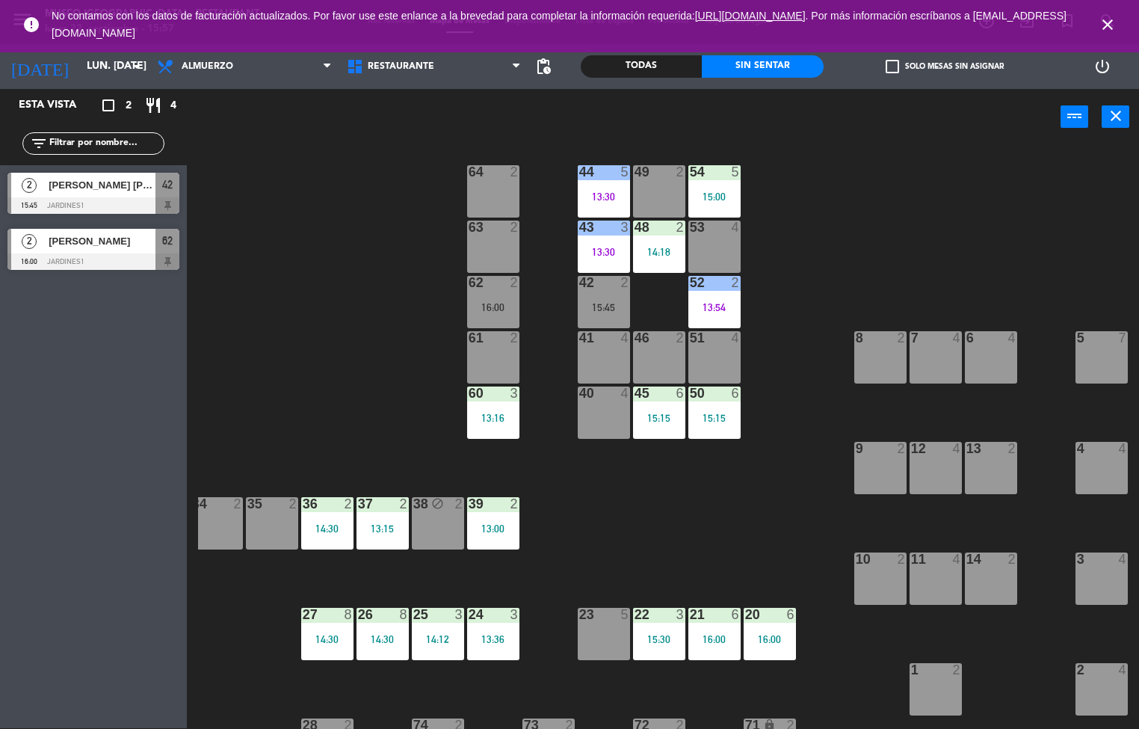
scroll to position [11, 121]
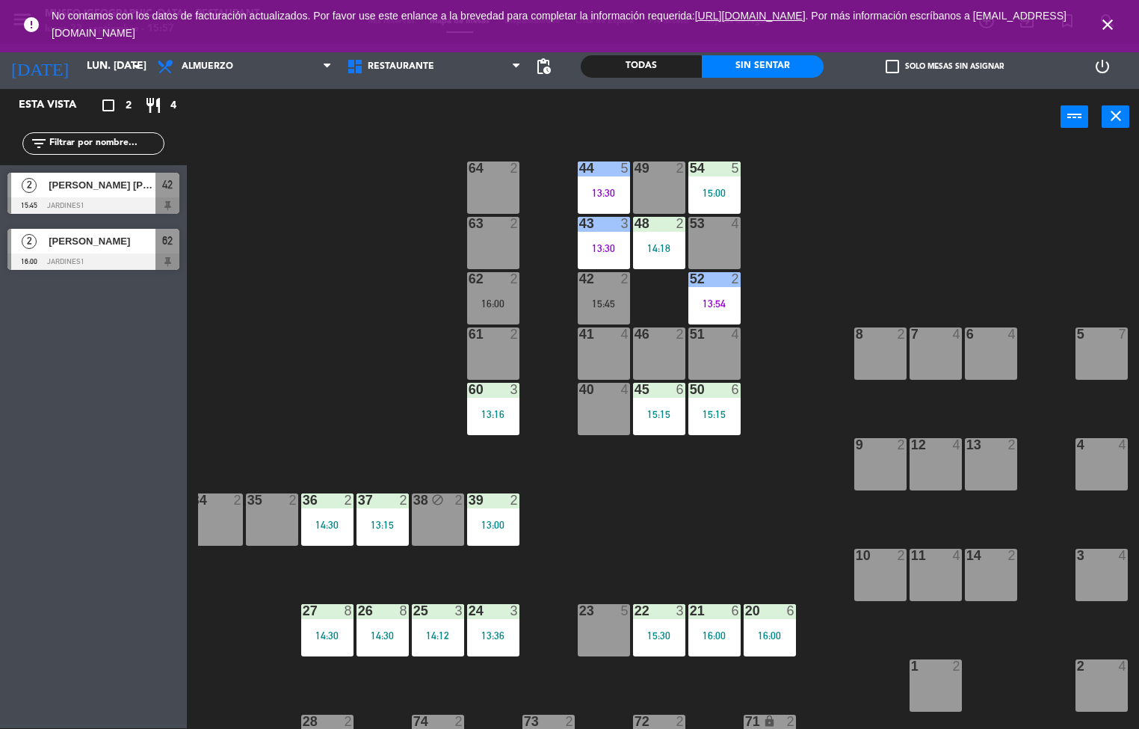
click at [714, 193] on div "15:00" at bounding box center [714, 193] width 52 height 10
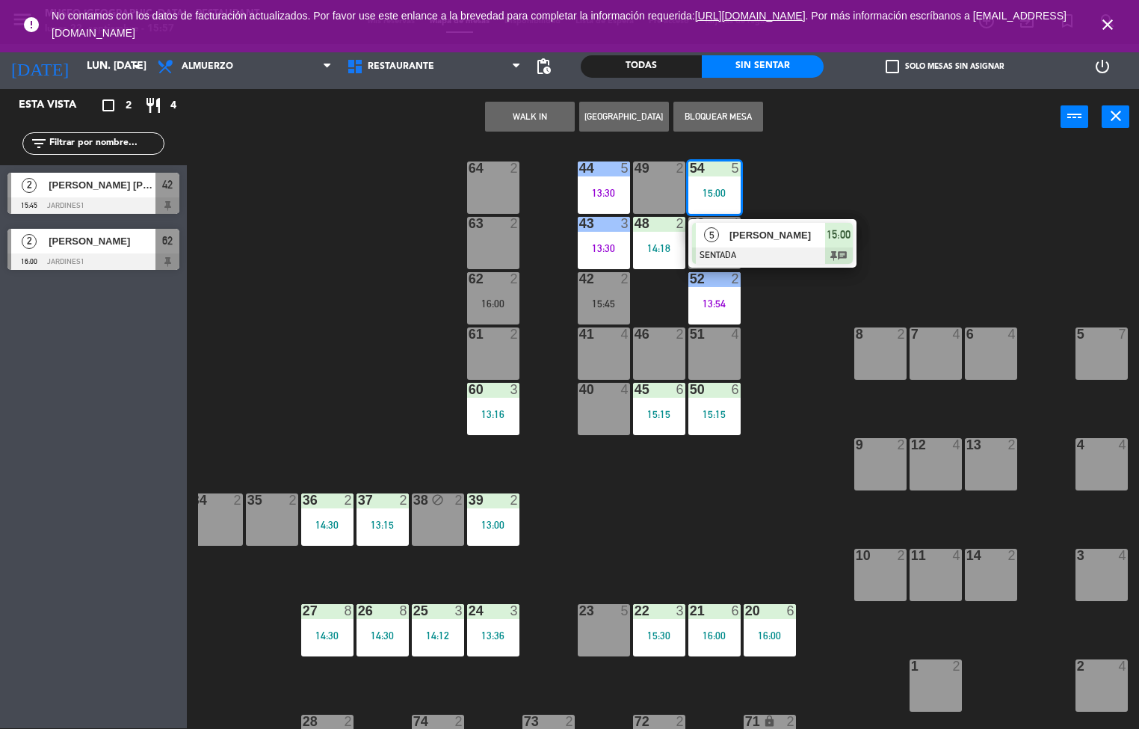
click at [782, 256] on div at bounding box center [772, 255] width 161 height 16
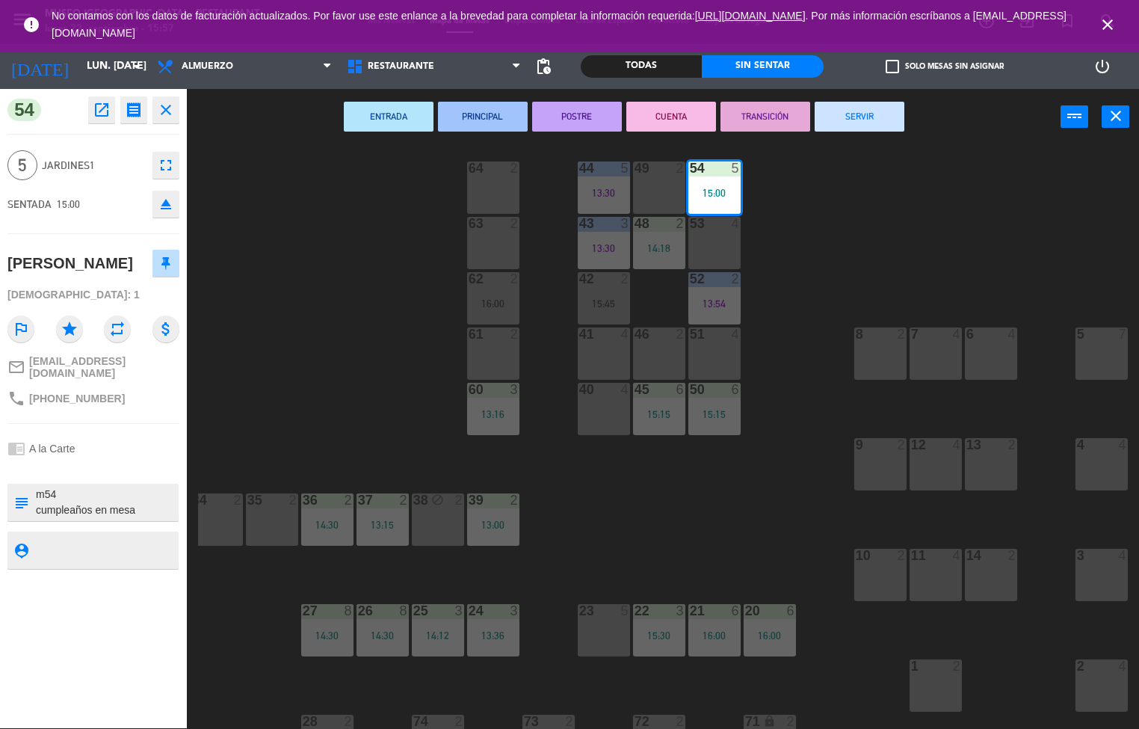
click at [865, 126] on button "SERVIR" at bounding box center [860, 117] width 90 height 30
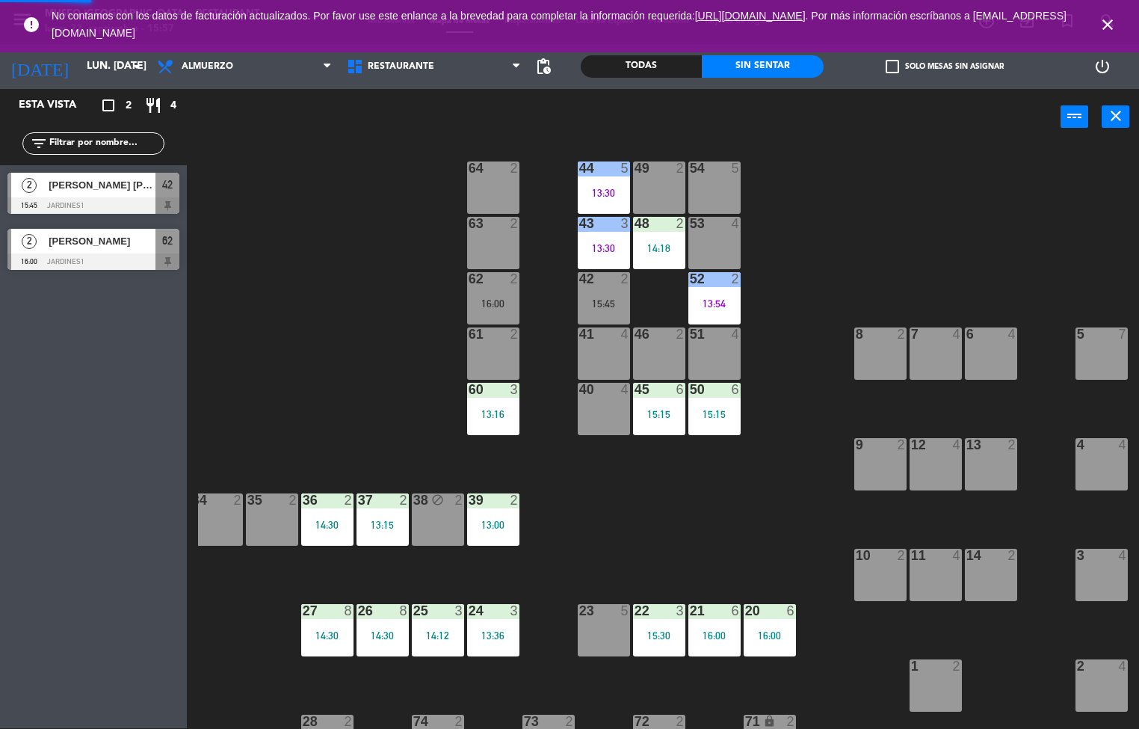
click at [823, 224] on div "44 5 13:30 49 2 54 5 64 2 48 2 14:18 53 4 63 2 43 3 13:30 62 2 16:00 42 2 15:45…" at bounding box center [668, 437] width 941 height 583
click at [646, 262] on div "48 2 14:18" at bounding box center [659, 243] width 52 height 52
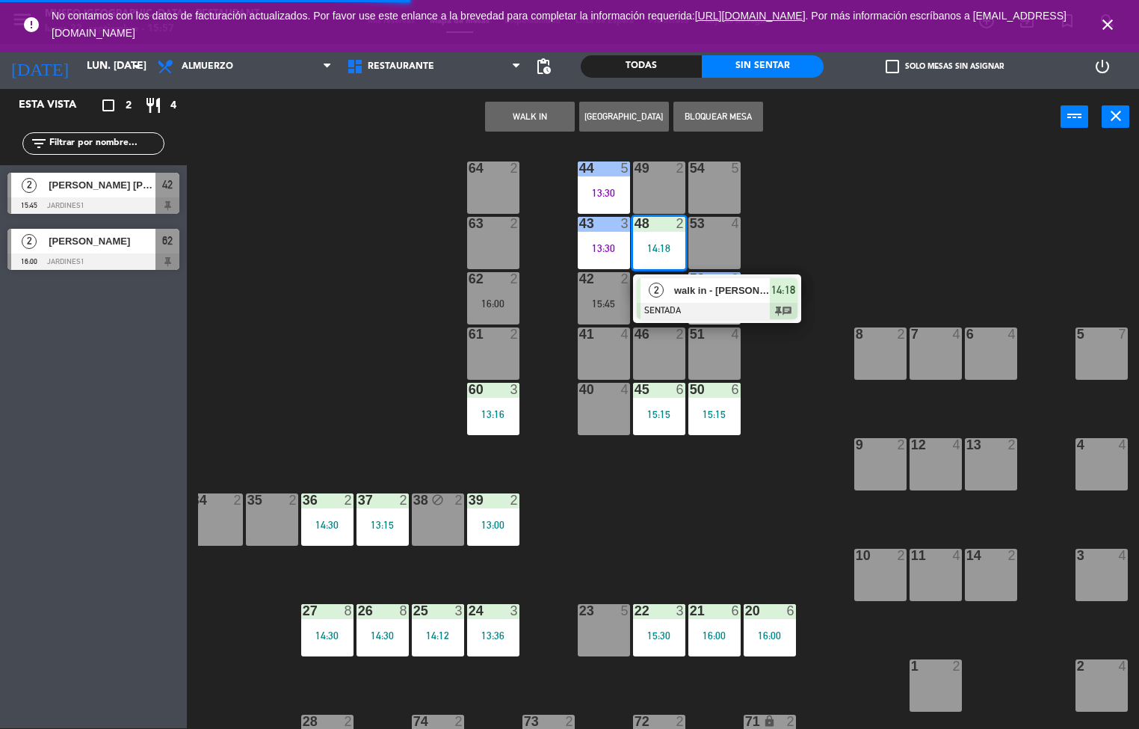
click at [707, 308] on div at bounding box center [717, 311] width 161 height 16
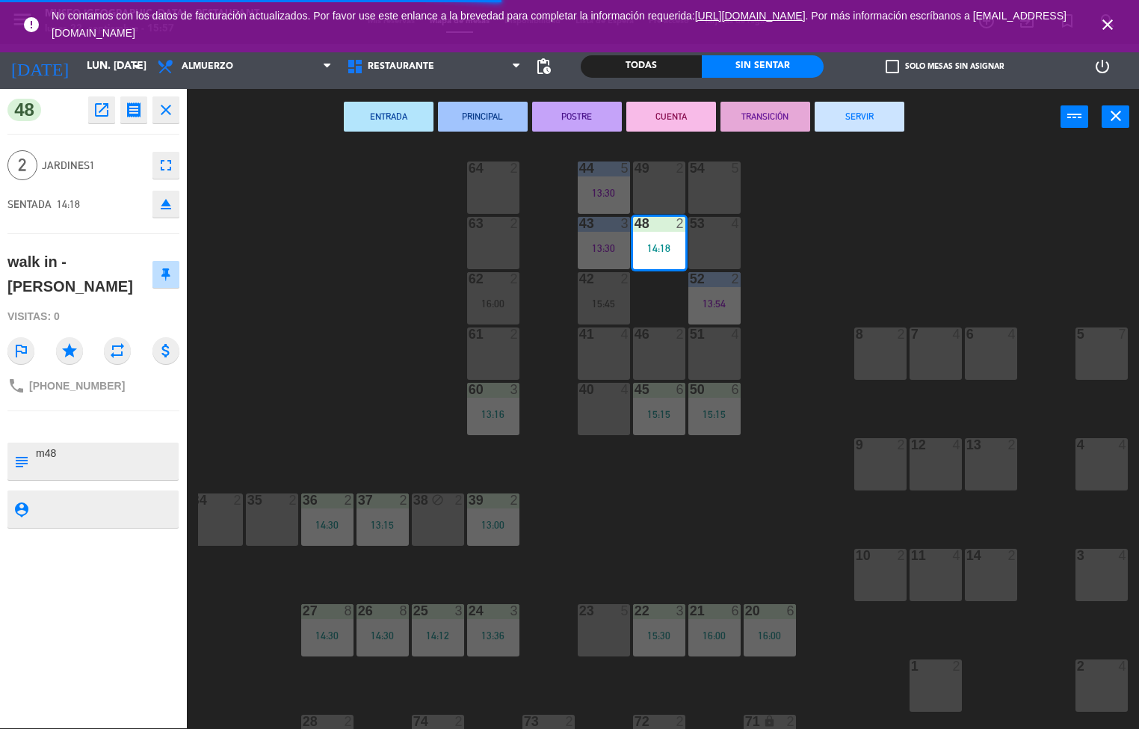
click at [850, 121] on button "SERVIR" at bounding box center [860, 117] width 90 height 30
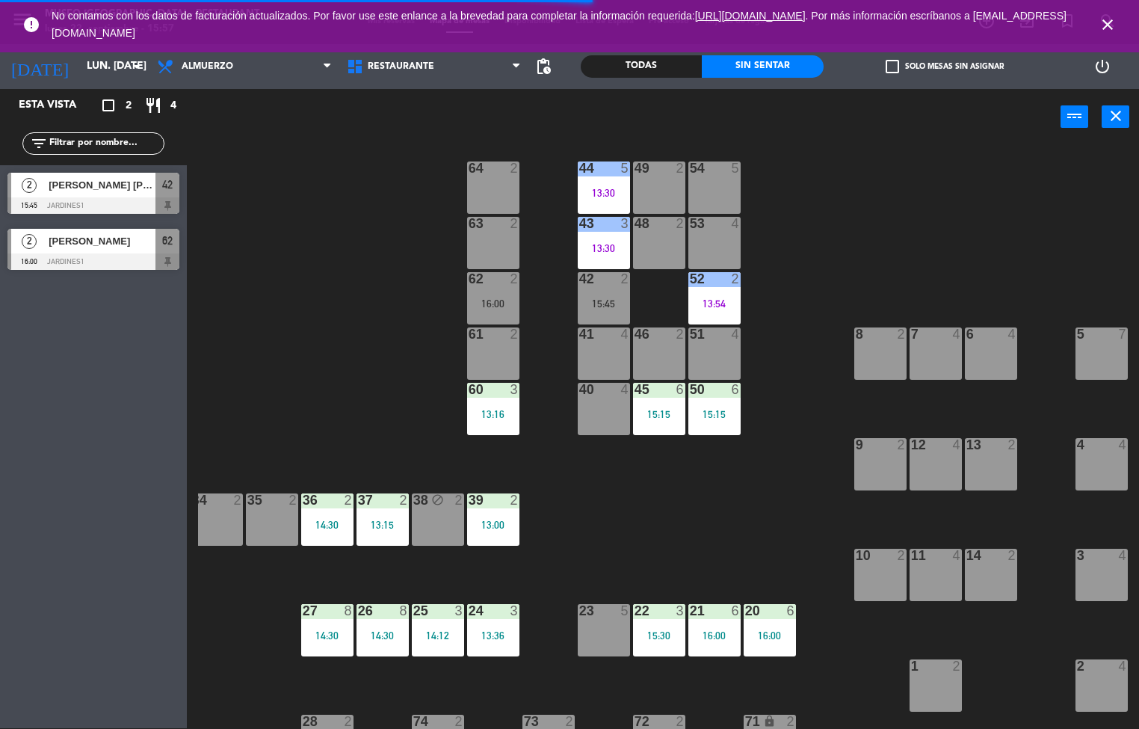
click at [821, 220] on div "44 5 13:30 49 2 54 5 64 2 48 2 53 4 63 2 43 3 13:30 62 2 16:00 42 2 15:45 52 2 …" at bounding box center [668, 437] width 941 height 583
click at [613, 247] on div "13:30" at bounding box center [604, 248] width 52 height 10
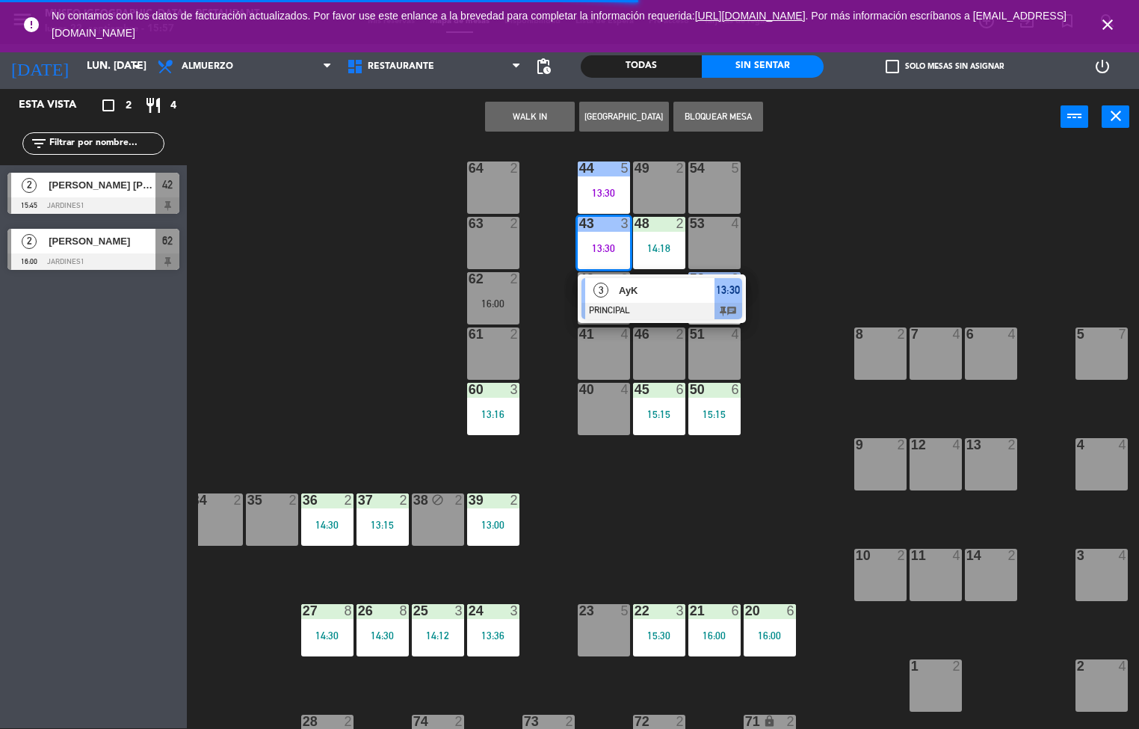
click at [691, 299] on div "AyK" at bounding box center [665, 290] width 97 height 25
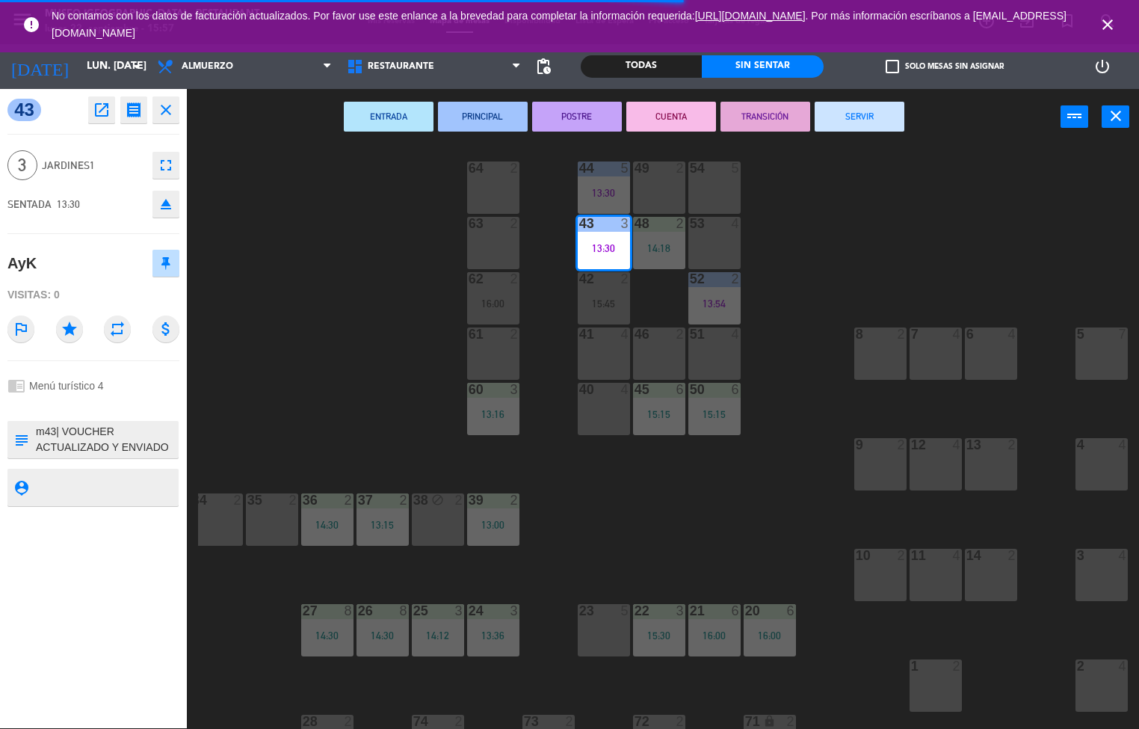
click at [857, 114] on button "SERVIR" at bounding box center [860, 117] width 90 height 30
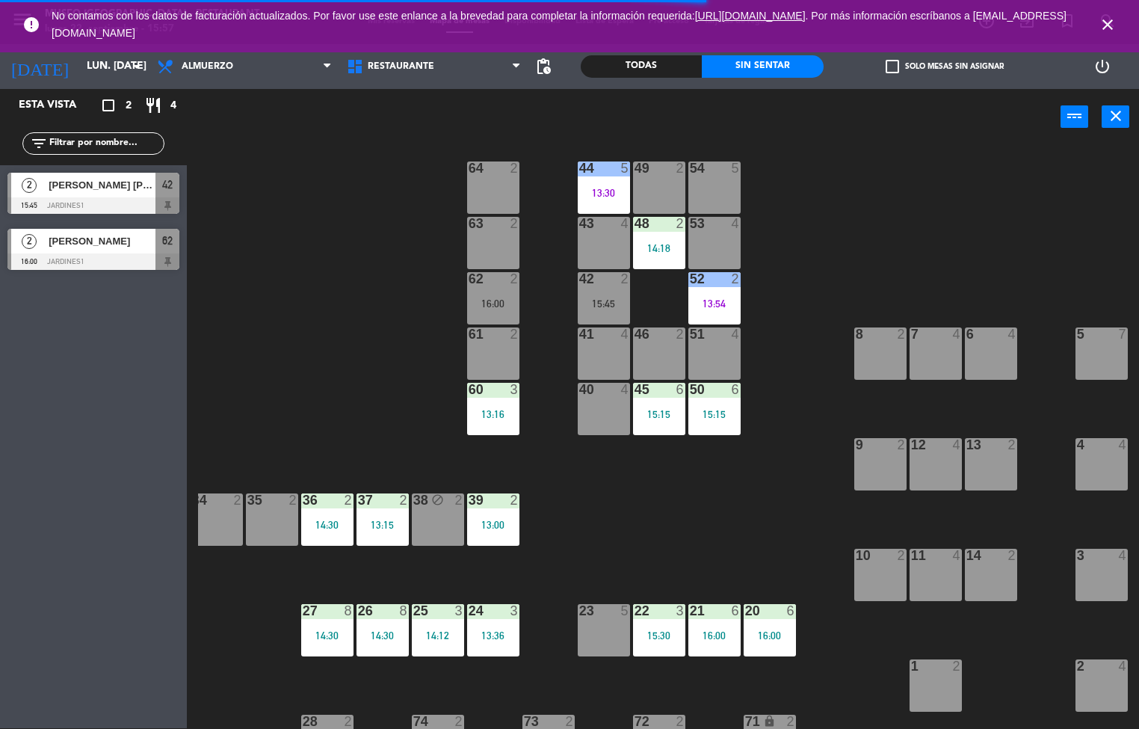
click at [835, 229] on div "44 5 13:30 49 2 54 5 64 2 48 2 14:18 53 4 63 2 43 4 62 2 16:00 42 2 15:45 52 2 …" at bounding box center [668, 437] width 941 height 583
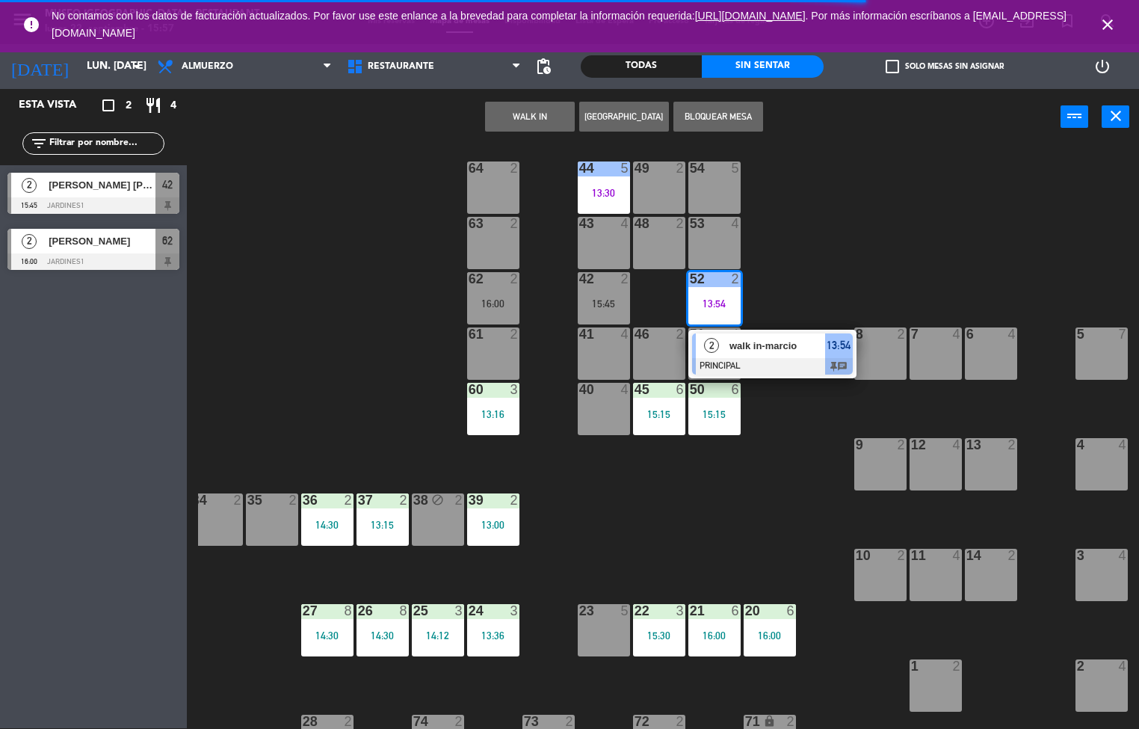
click at [778, 366] on div at bounding box center [772, 366] width 161 height 16
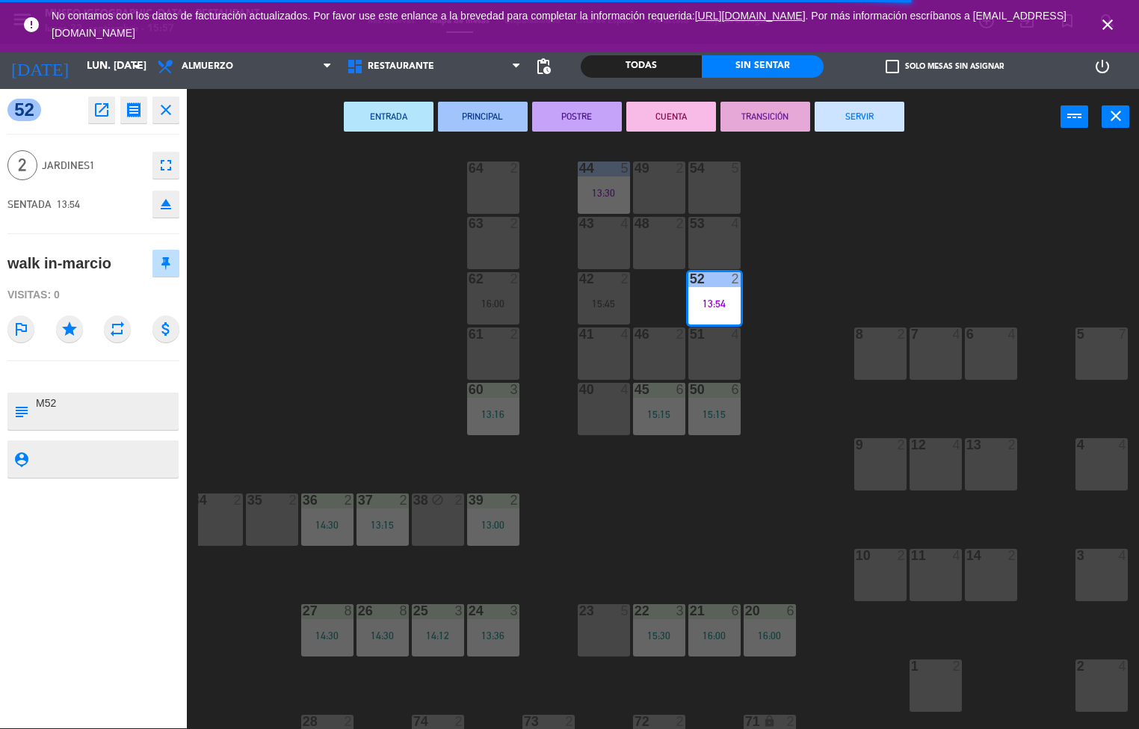
click at [848, 126] on button "SERVIR" at bounding box center [860, 117] width 90 height 30
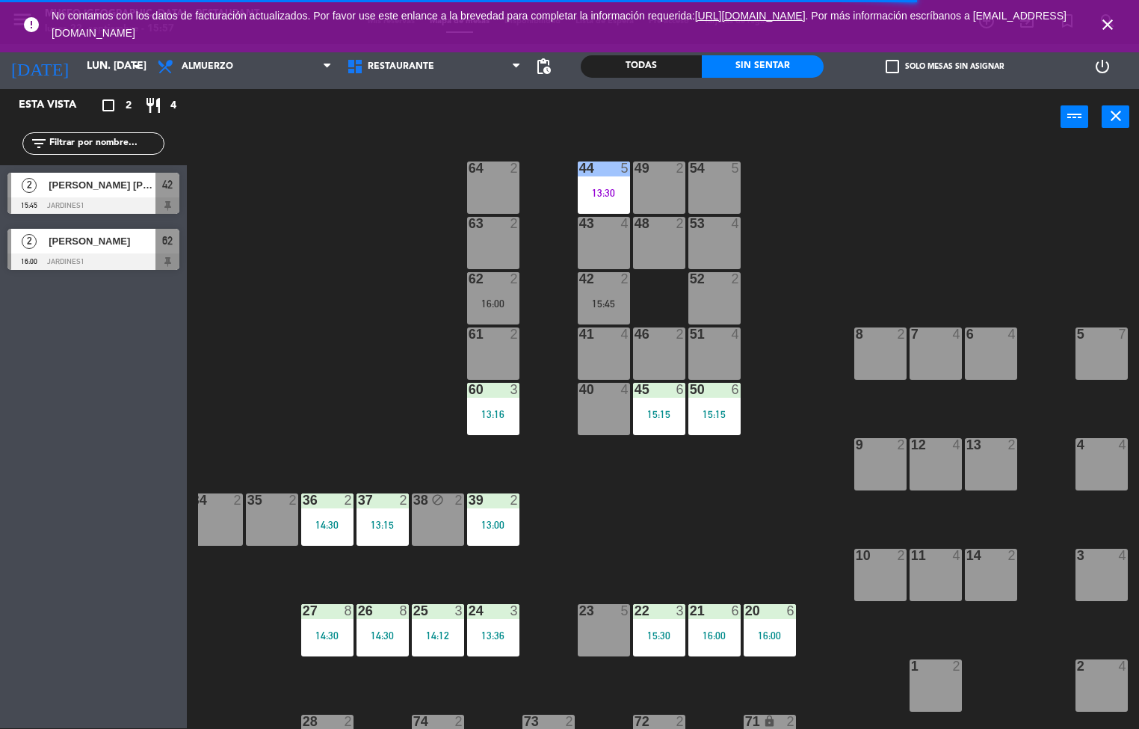
click at [954, 226] on div "44 5 13:30 49 2 54 5 64 2 48 2 53 4 63 2 43 4 62 2 16:00 42 2 15:45 52 2 41 4 4…" at bounding box center [668, 437] width 941 height 583
click at [871, 238] on div "44 5 13:30 49 2 54 5 64 2 48 2 53 4 63 2 43 4 62 2 16:00 42 2 15:45 52 2 13:54 …" at bounding box center [668, 437] width 941 height 583
click at [713, 307] on div "13:54" at bounding box center [714, 303] width 52 height 10
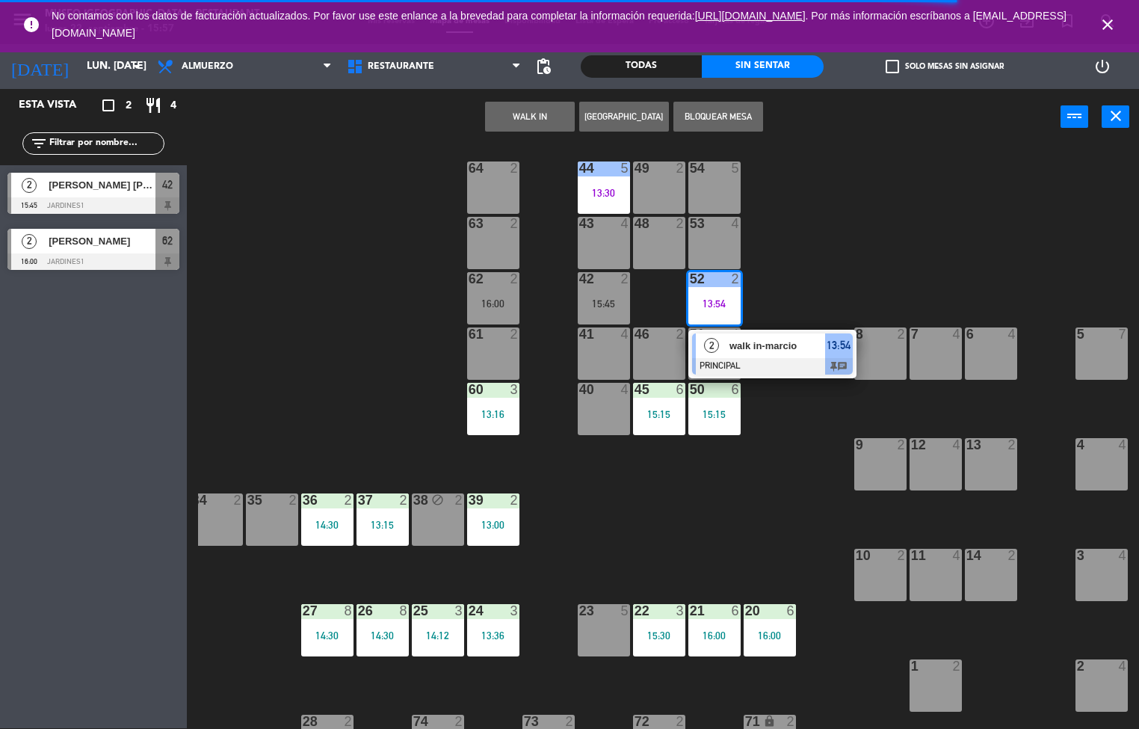
click at [771, 343] on span "walk in-marcio" at bounding box center [777, 346] width 96 height 16
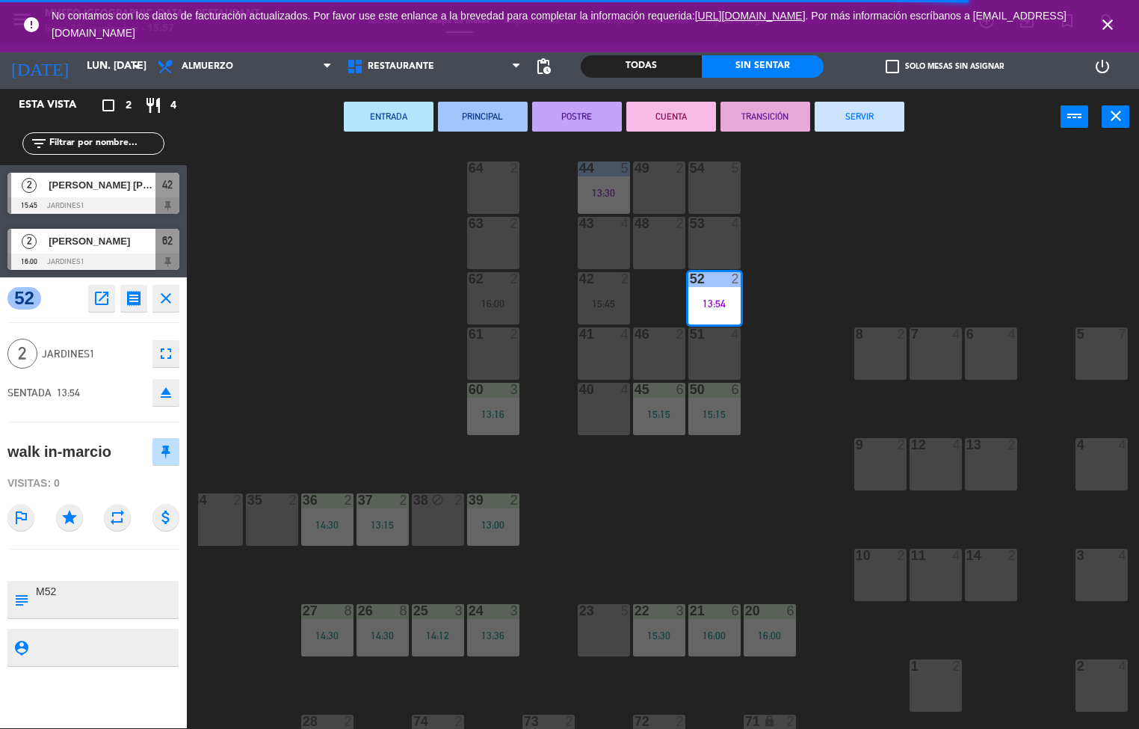
click at [859, 115] on button "SERVIR" at bounding box center [860, 117] width 90 height 30
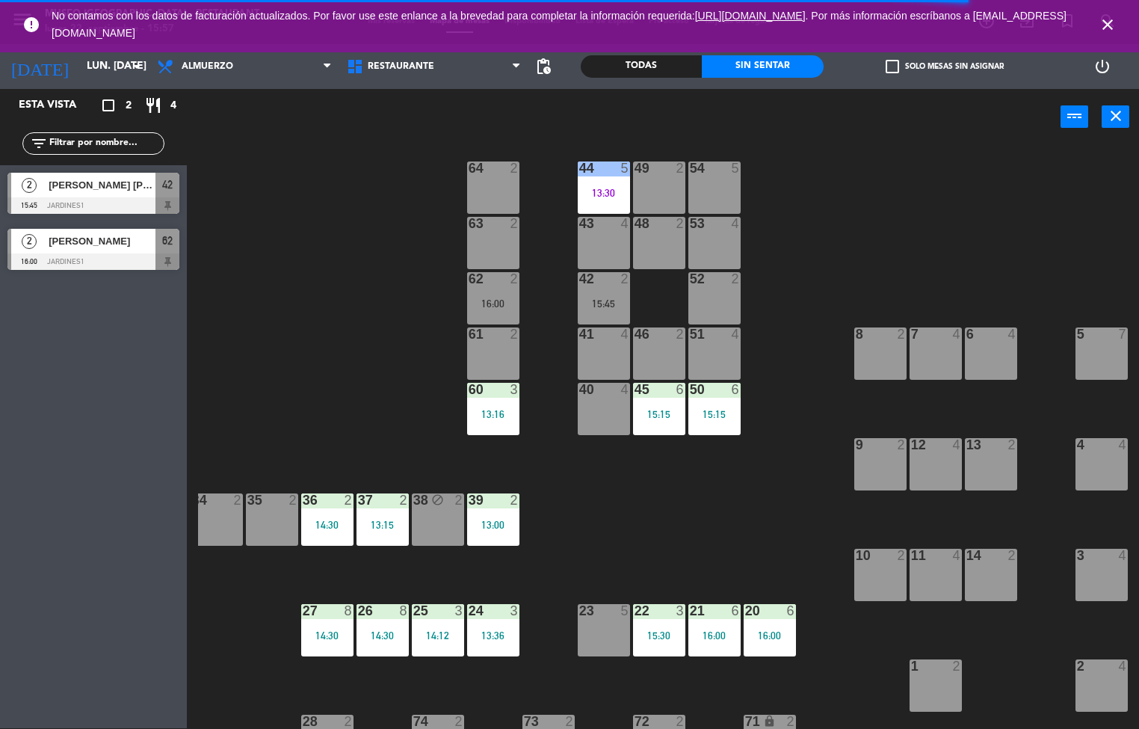
click at [842, 203] on div "44 5 13:30 49 2 54 5 64 2 48 2 53 4 63 2 43 4 62 2 16:00 42 2 15:45 52 2 41 4 4…" at bounding box center [668, 437] width 941 height 583
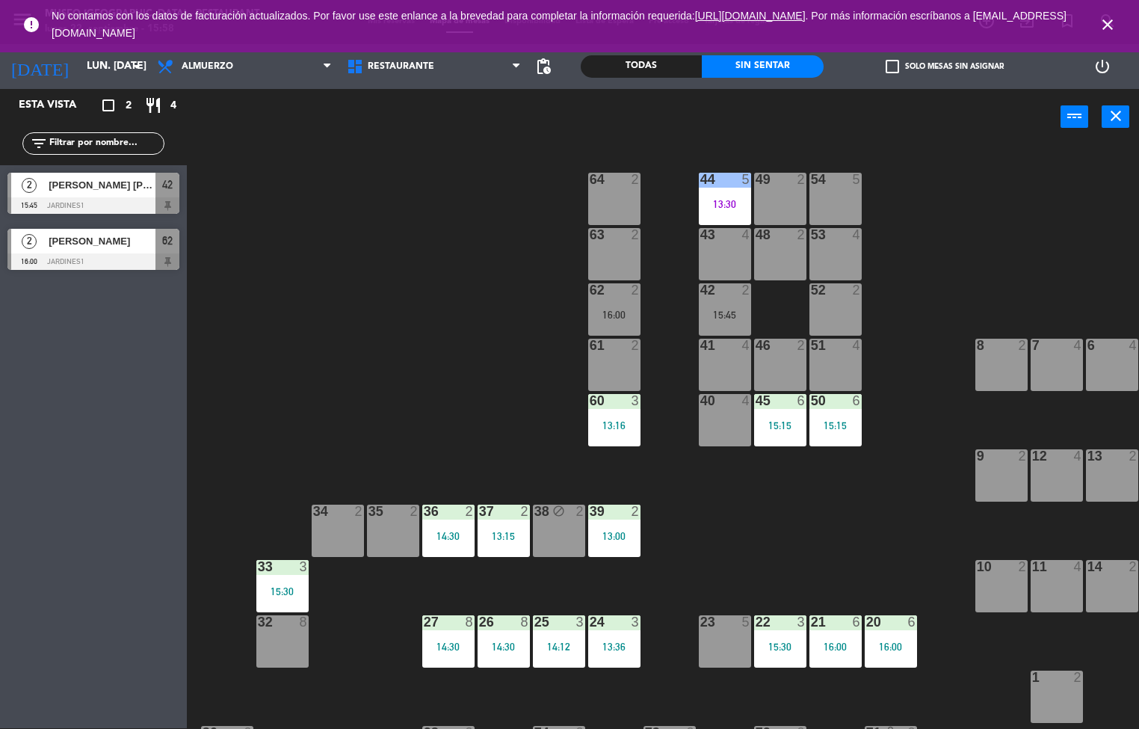
scroll to position [0, 121]
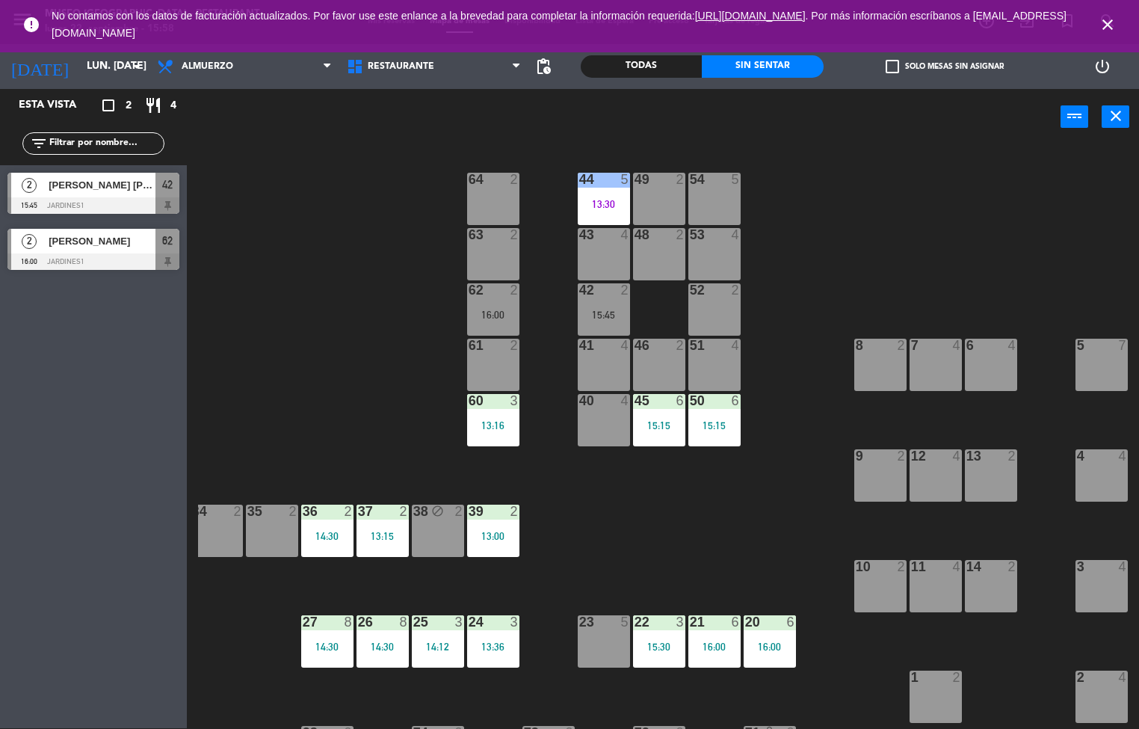
click at [334, 364] on div "44 5 13:30 49 2 54 5 64 2 48 2 53 4 63 2 43 4 62 2 16:00 42 2 15:45 52 2 41 4 4…" at bounding box center [668, 437] width 941 height 583
click at [629, 493] on div "44 5 13:30 49 2 54 5 64 2 48 2 53 4 63 2 43 4 62 2 16:00 42 2 15:45 52 2 41 4 4…" at bounding box center [668, 437] width 941 height 583
click at [629, 498] on div "44 5 13:30 49 2 54 5 64 2 48 2 53 4 63 2 43 4 62 2 16:00 42 2 15:45 52 2 41 4 4…" at bounding box center [668, 437] width 941 height 583
click at [617, 424] on div "40 4" at bounding box center [604, 420] width 52 height 52
click at [595, 546] on div "44 5 13:30 49 2 54 5 64 2 48 2 53 4 63 2 43 4 62 2 16:00 42 2 15:45 52 2 41 4 4…" at bounding box center [668, 437] width 941 height 583
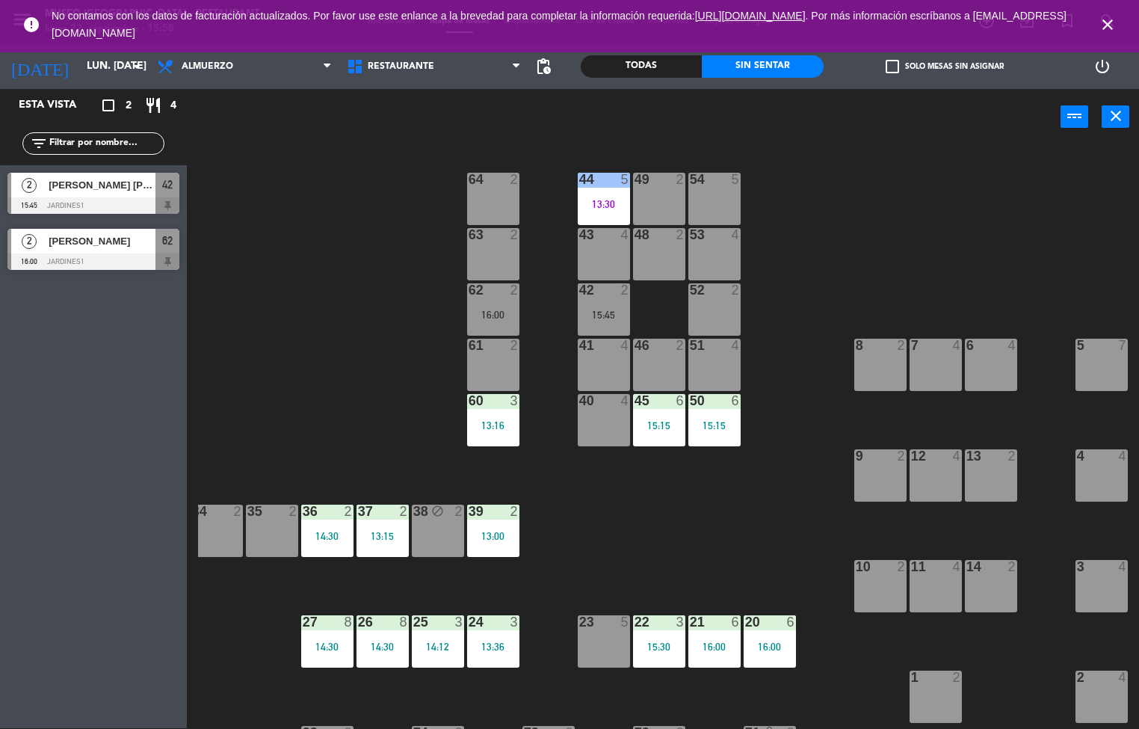
click at [597, 547] on div "44 5 13:30 49 2 54 5 64 2 48 2 53 4 63 2 43 4 62 2 16:00 42 2 15:45 52 2 41 4 4…" at bounding box center [668, 437] width 941 height 583
click at [581, 537] on div "44 5 13:30 49 2 54 5 64 2 48 2 53 4 63 2 43 4 62 2 16:00 42 2 15:45 52 2 41 4 4…" at bounding box center [668, 437] width 941 height 583
click at [386, 229] on div "44 5 13:30 49 2 54 5 64 2 48 2 53 4 63 2 43 4 62 2 16:00 42 2 15:45 52 2 41 4 4…" at bounding box center [668, 437] width 941 height 583
click at [628, 514] on div "44 5 13:30 49 2 54 5 64 2 48 2 53 4 63 2 43 4 62 2 16:06 42 2 15:45 52 2 16:12 …" at bounding box center [668, 437] width 941 height 583
click at [781, 516] on div "44 5 13:30 49 2 54 5 64 2 48 2 53 4 63 2 43 4 62 2 16:06 42 2 15:45 52 2 16:12 …" at bounding box center [668, 437] width 941 height 583
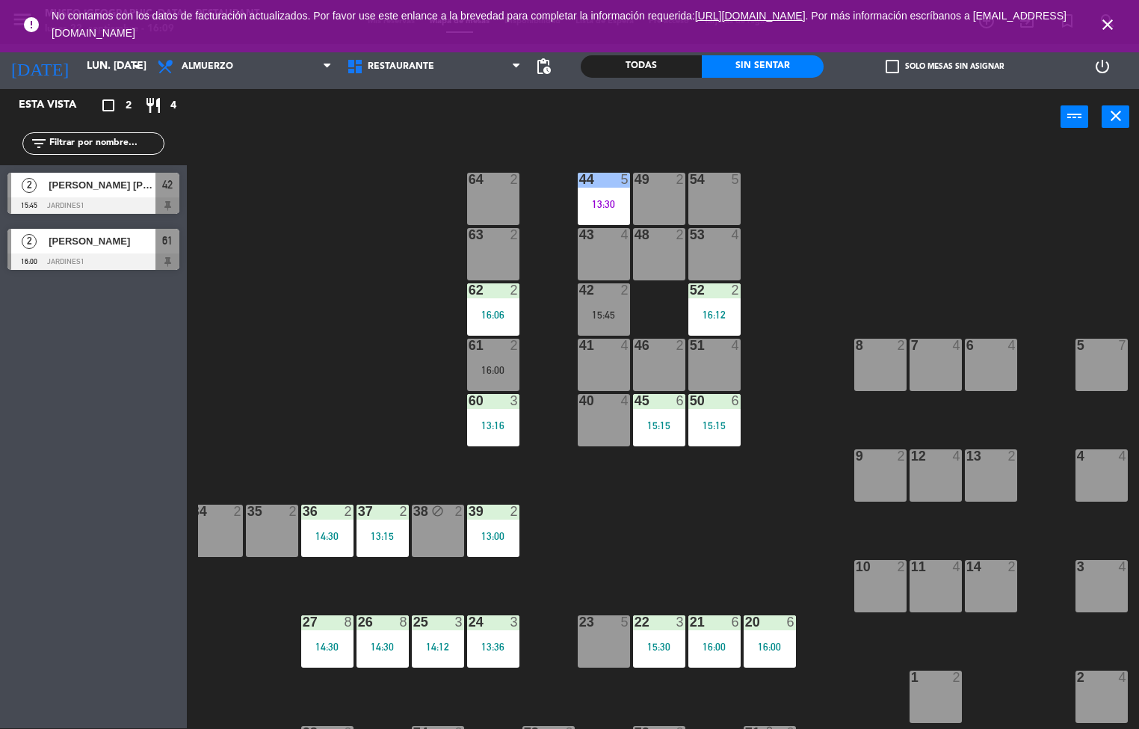
scroll to position [0, 0]
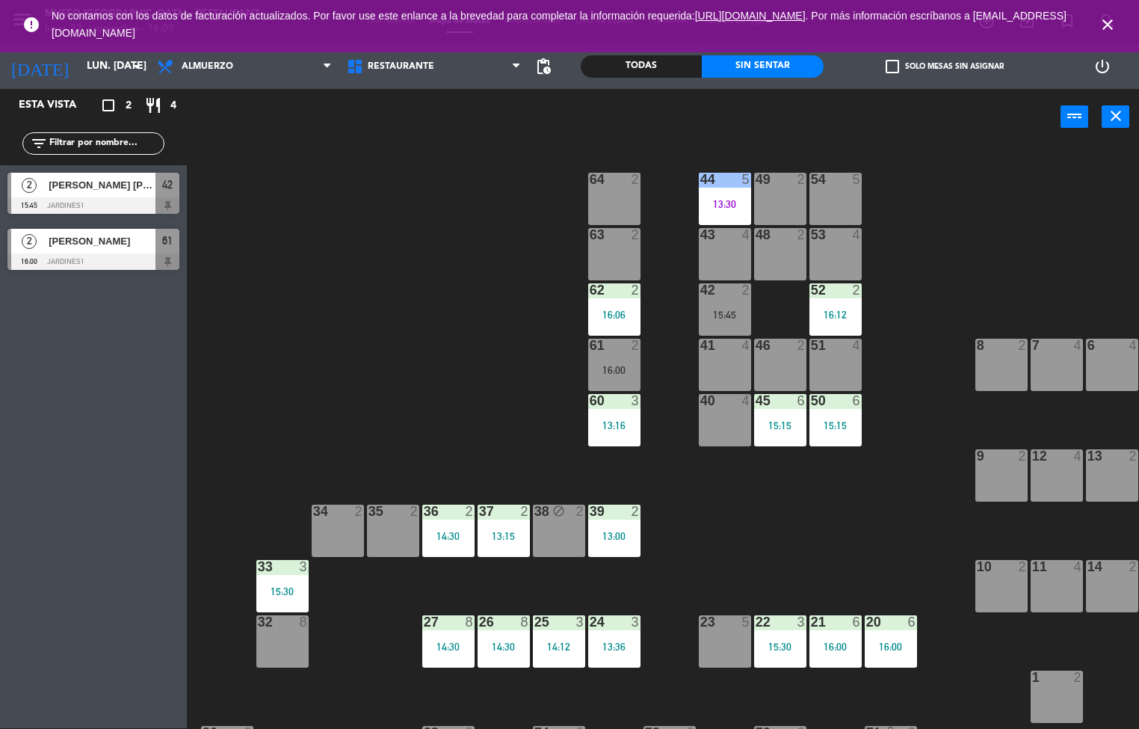
click at [487, 436] on div "44 5 13:30 49 2 54 5 64 2 48 2 53 4 63 2 43 4 62 2 16:06 42 2 15:45 52 2 16:12 …" at bounding box center [668, 437] width 941 height 583
click at [523, 319] on div "44 5 13:30 49 2 54 5 64 2 48 2 53 4 63 2 43 4 62 2 16:06 42 2 15:45 52 2 16:12 …" at bounding box center [668, 437] width 941 height 583
click at [1099, 27] on icon "close" at bounding box center [1108, 25] width 18 height 18
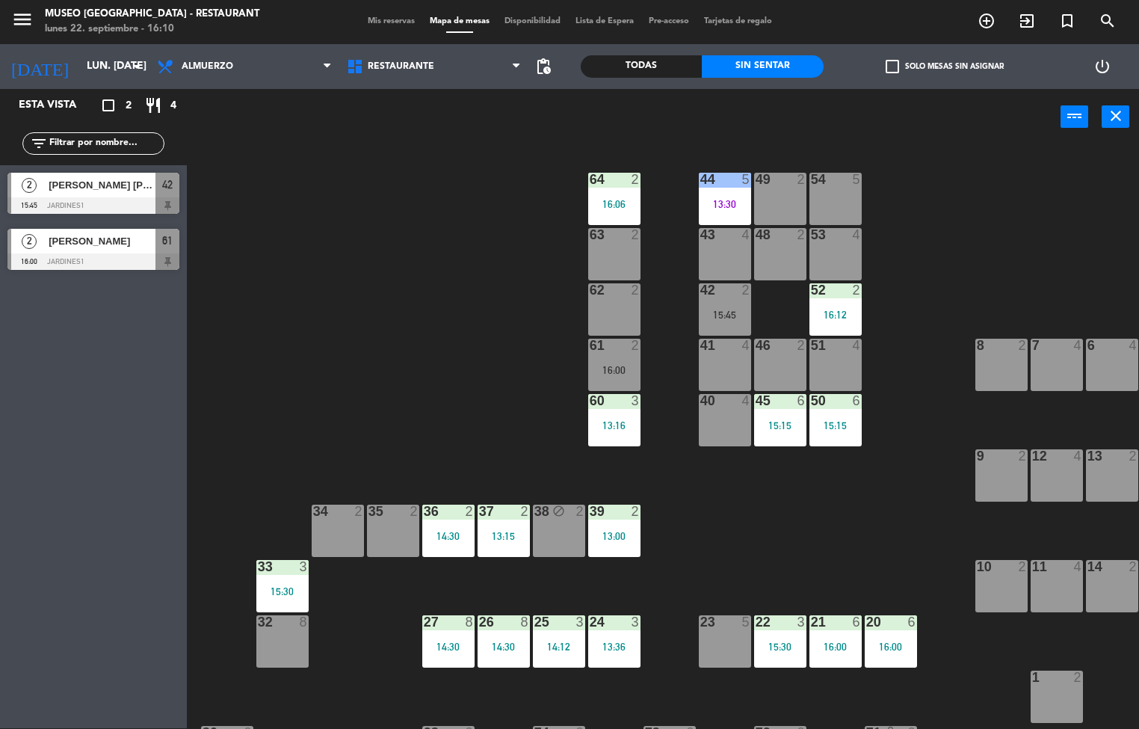
click at [438, 271] on div "44 5 13:30 49 2 54 5 64 2 16:06 48 2 53 4 63 2 43 4 62 2 42 2 15:45 52 2 16:12 …" at bounding box center [668, 437] width 941 height 583
